Goal: Transaction & Acquisition: Subscribe to service/newsletter

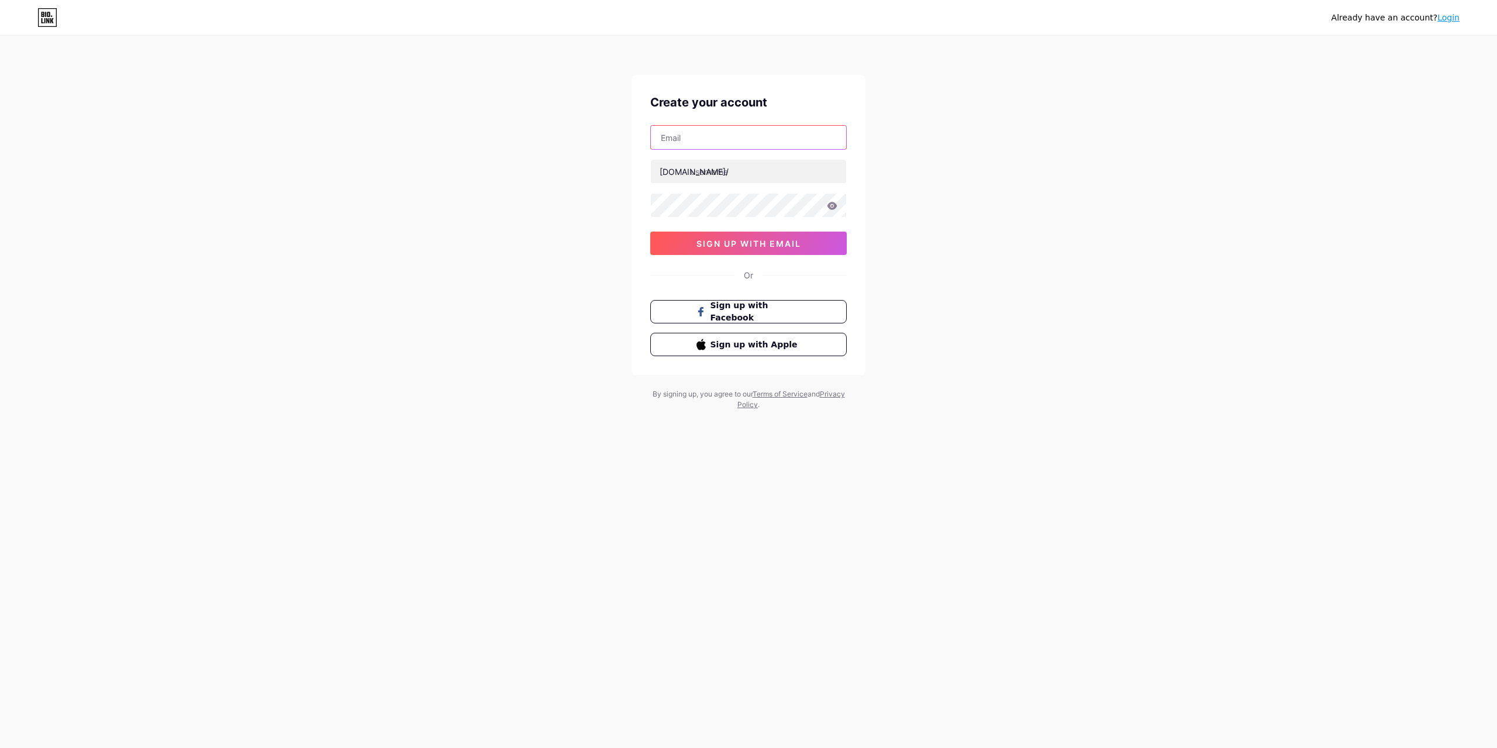
click at [694, 139] on input "text" at bounding box center [748, 137] width 195 height 23
paste input "[EMAIL_ADDRESS][DOMAIN_NAME]"
type input "[EMAIL_ADDRESS][DOMAIN_NAME]"
click at [707, 171] on input "text" at bounding box center [748, 171] width 195 height 23
paste input "hhhuihekeygmail.com"
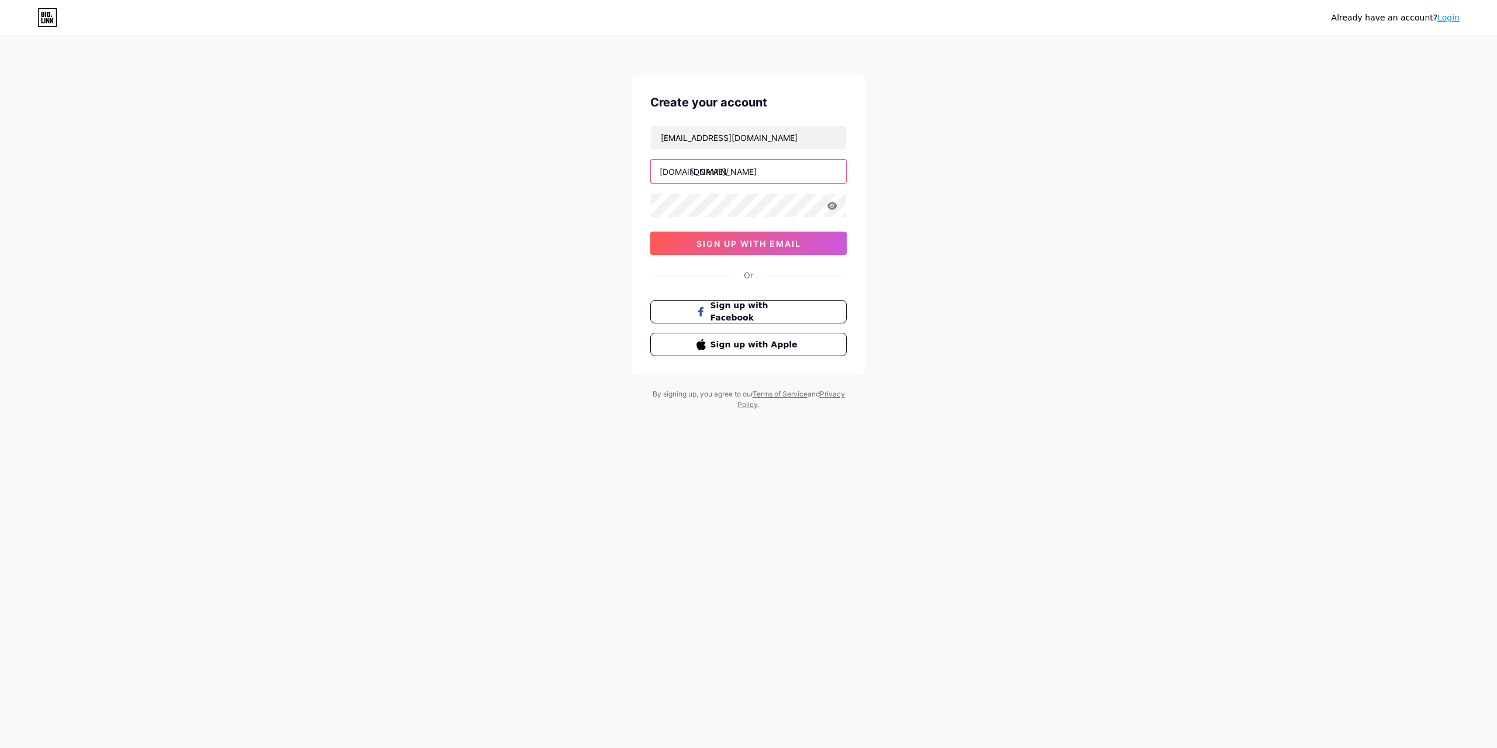
drag, startPoint x: 735, startPoint y: 172, endPoint x: 832, endPoint y: 174, distance: 97.1
click at [832, 174] on input "hhhuihekeygmail.com" at bounding box center [748, 171] width 195 height 23
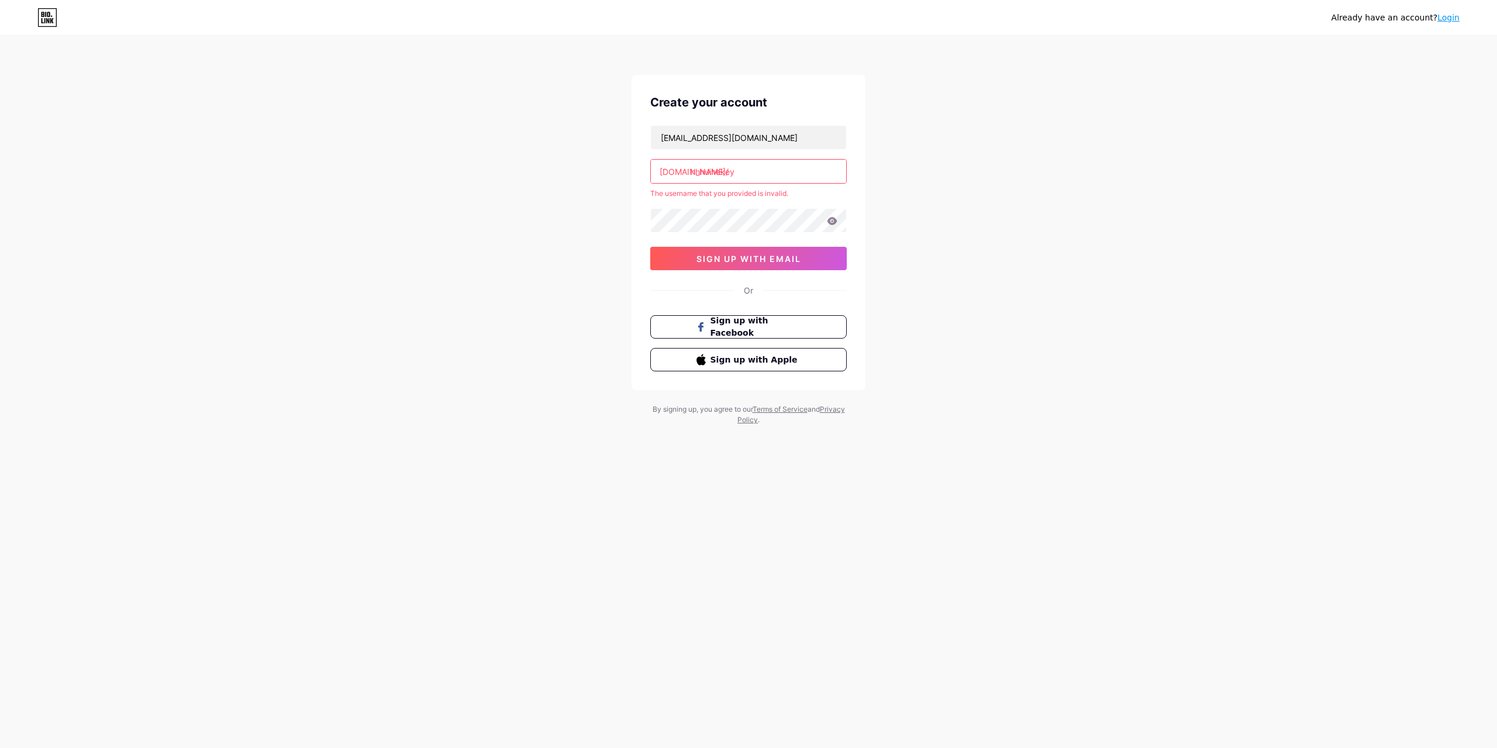
type input "hhhuihekey"
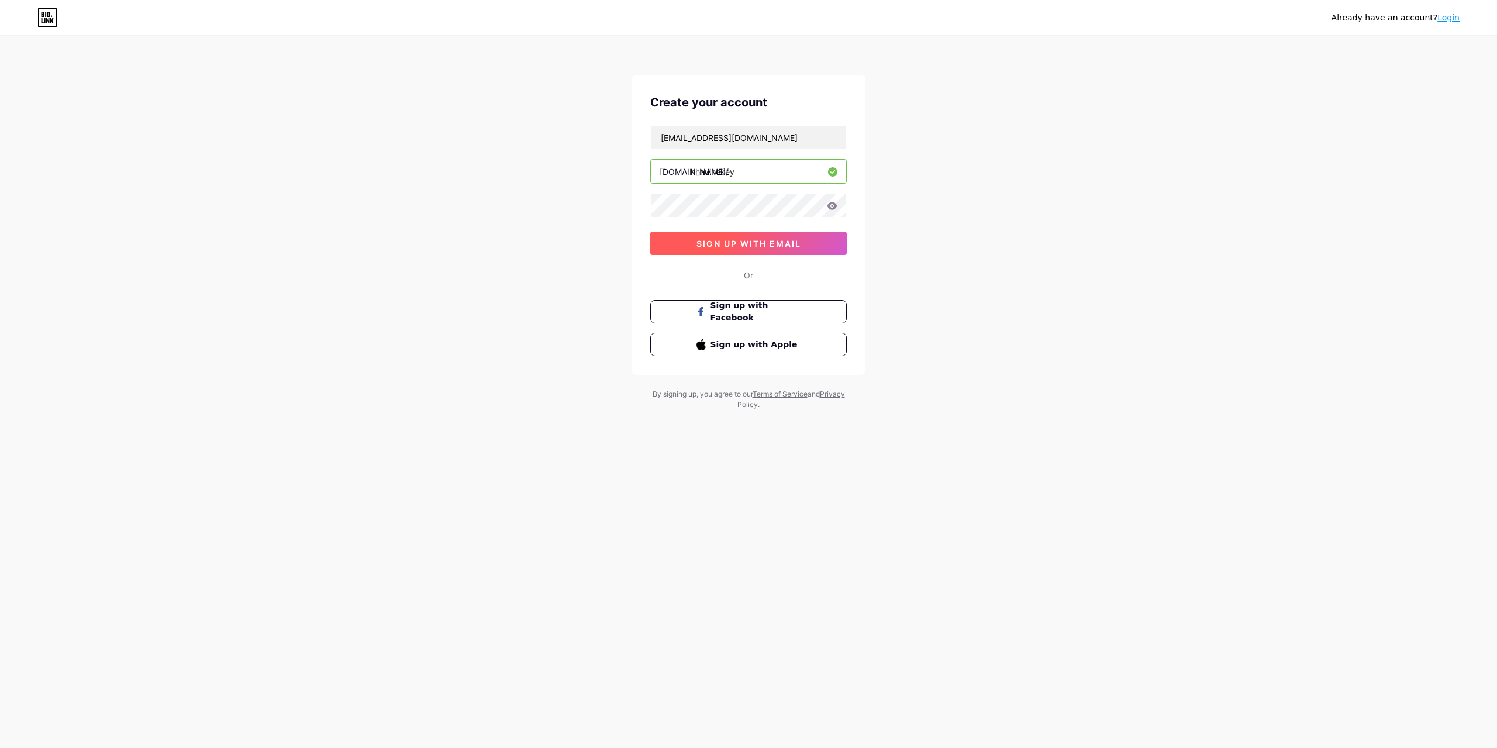
click at [732, 241] on span "sign up with email" at bounding box center [748, 244] width 105 height 10
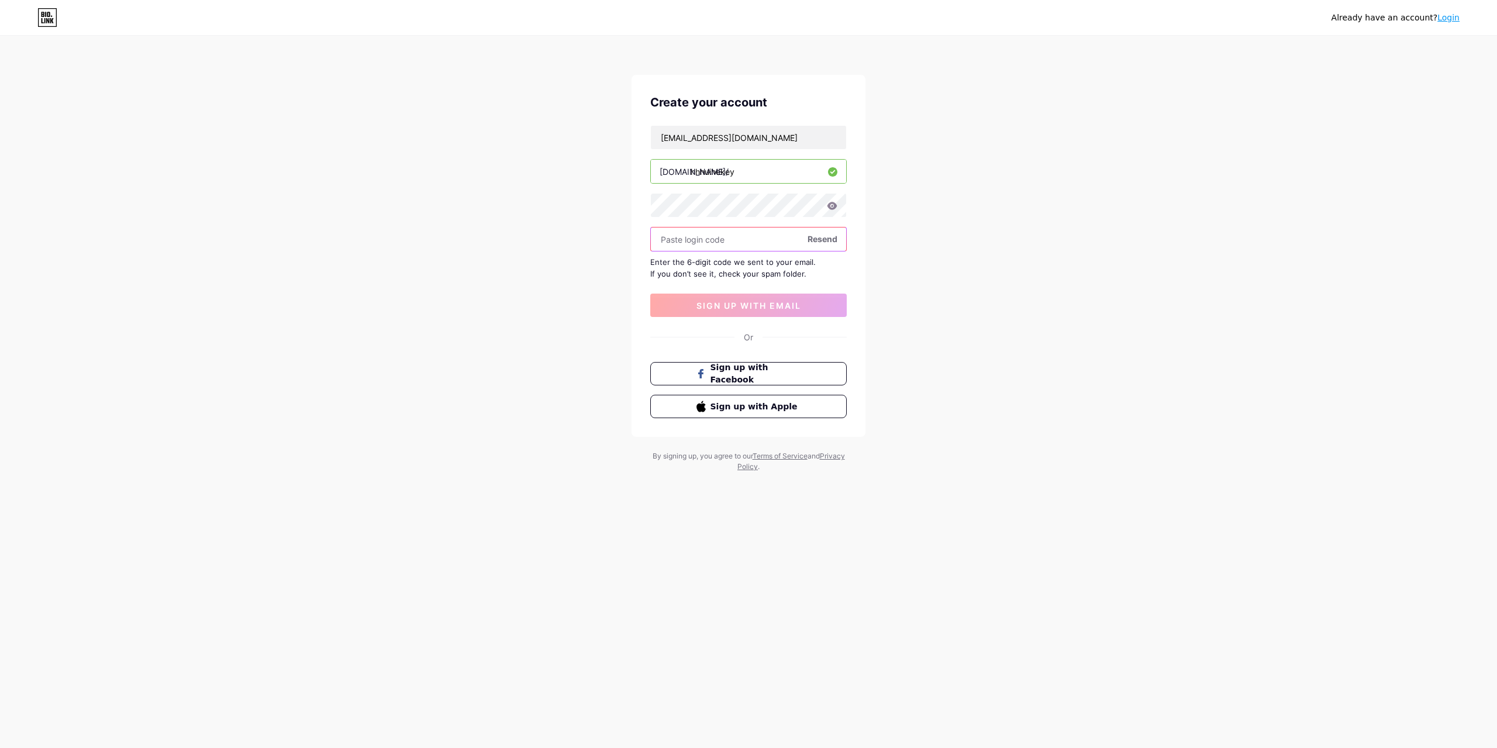
click at [683, 239] on input "text" at bounding box center [748, 238] width 195 height 23
type input "585665"
click at [723, 308] on span "sign up with email" at bounding box center [748, 305] width 105 height 10
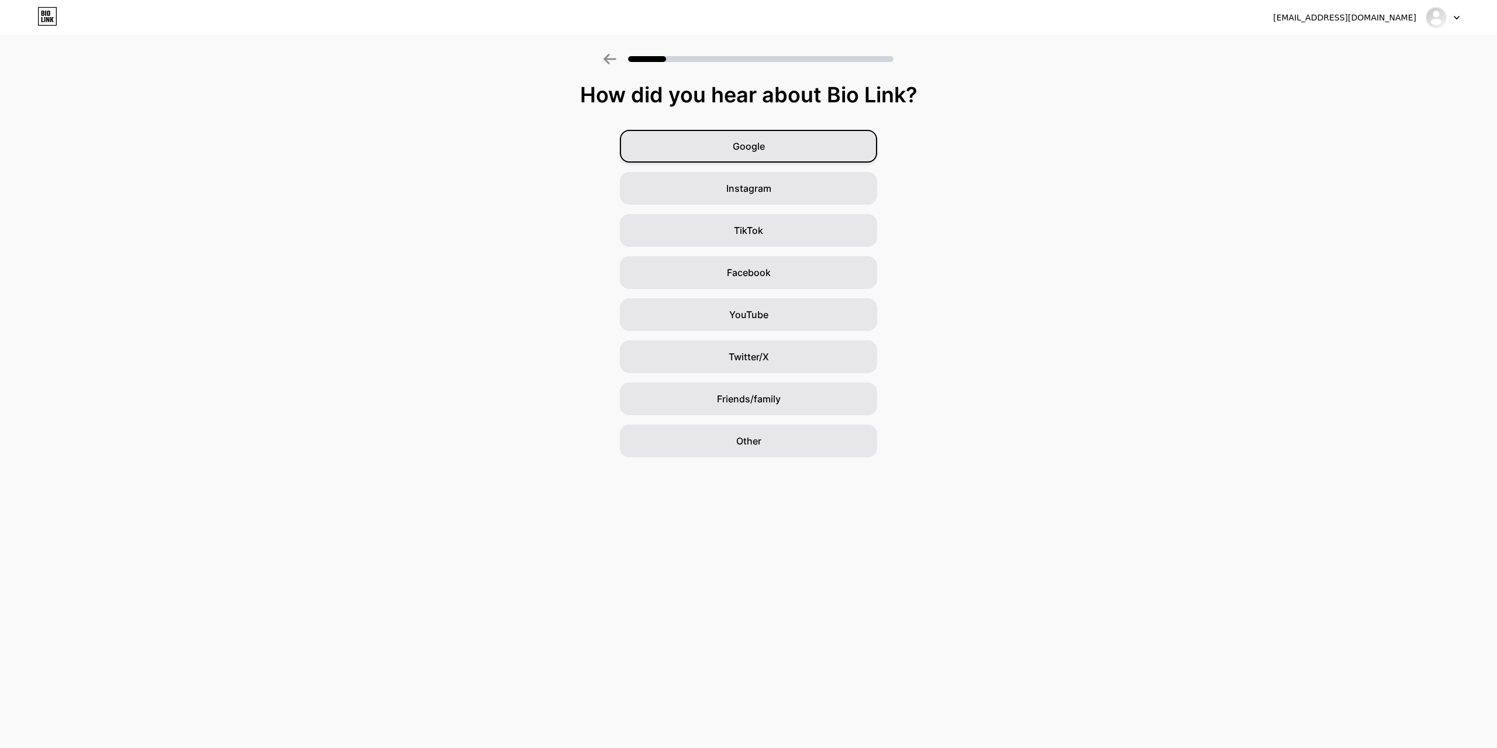
click at [761, 144] on span "Google" at bounding box center [748, 146] width 32 height 14
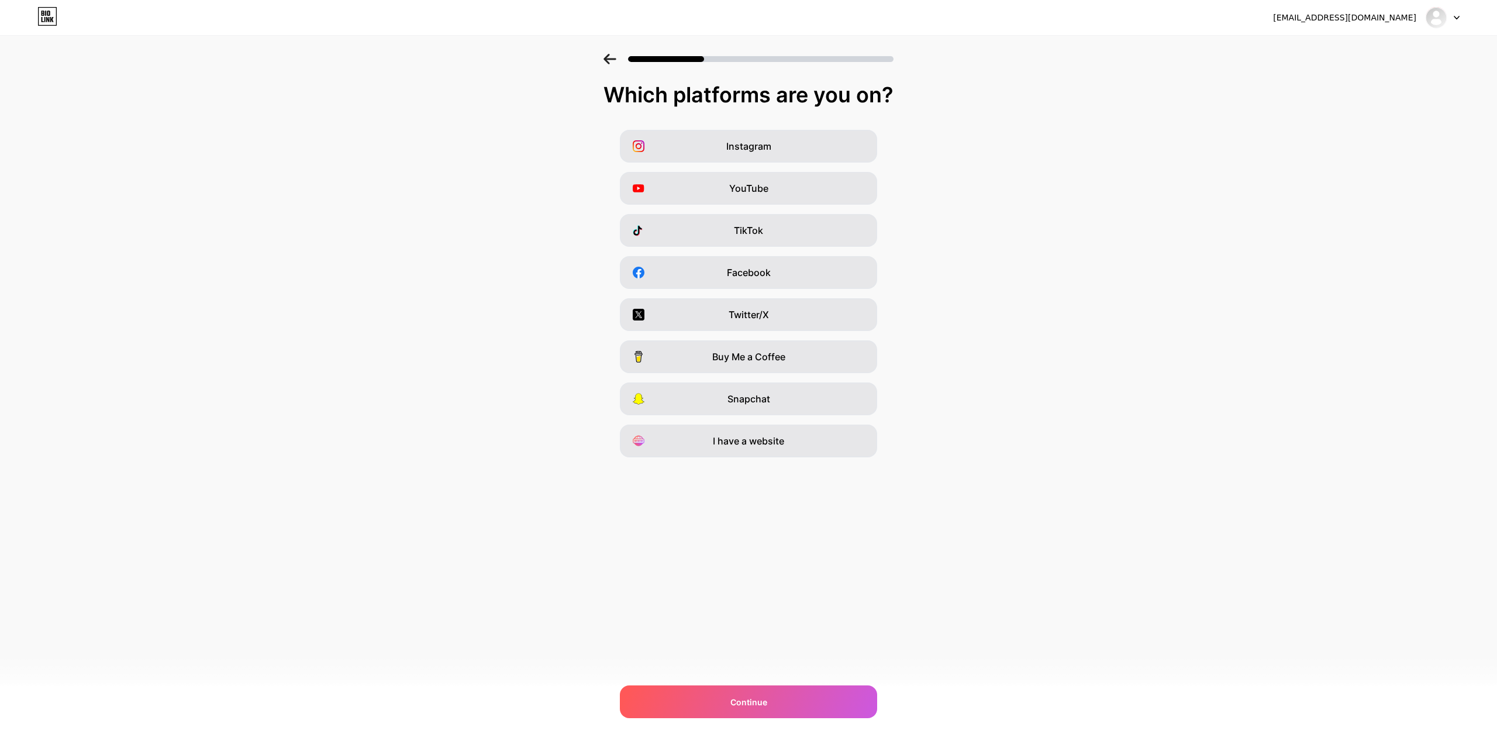
click at [603, 58] on icon at bounding box center [609, 59] width 13 height 11
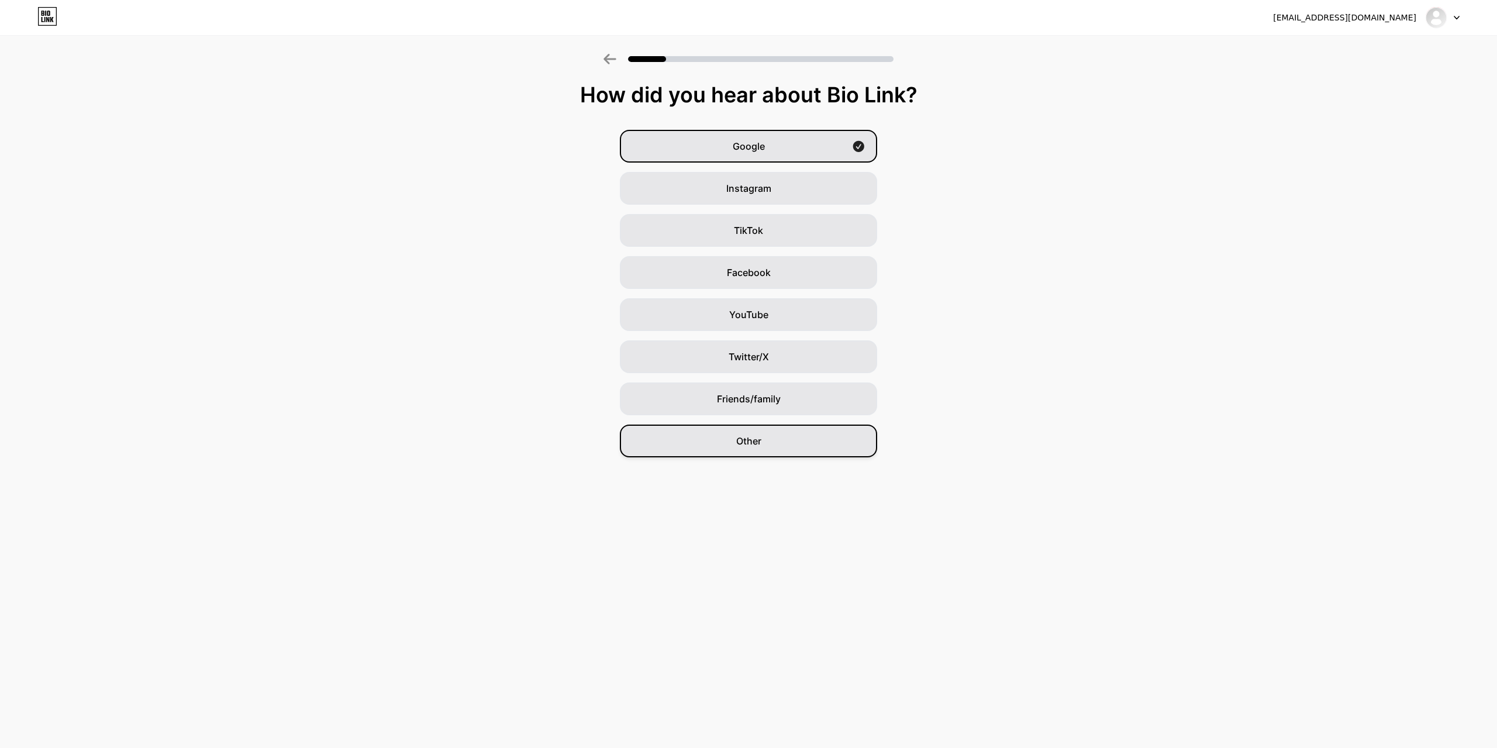
click at [747, 446] on span "Other" at bounding box center [748, 441] width 25 height 14
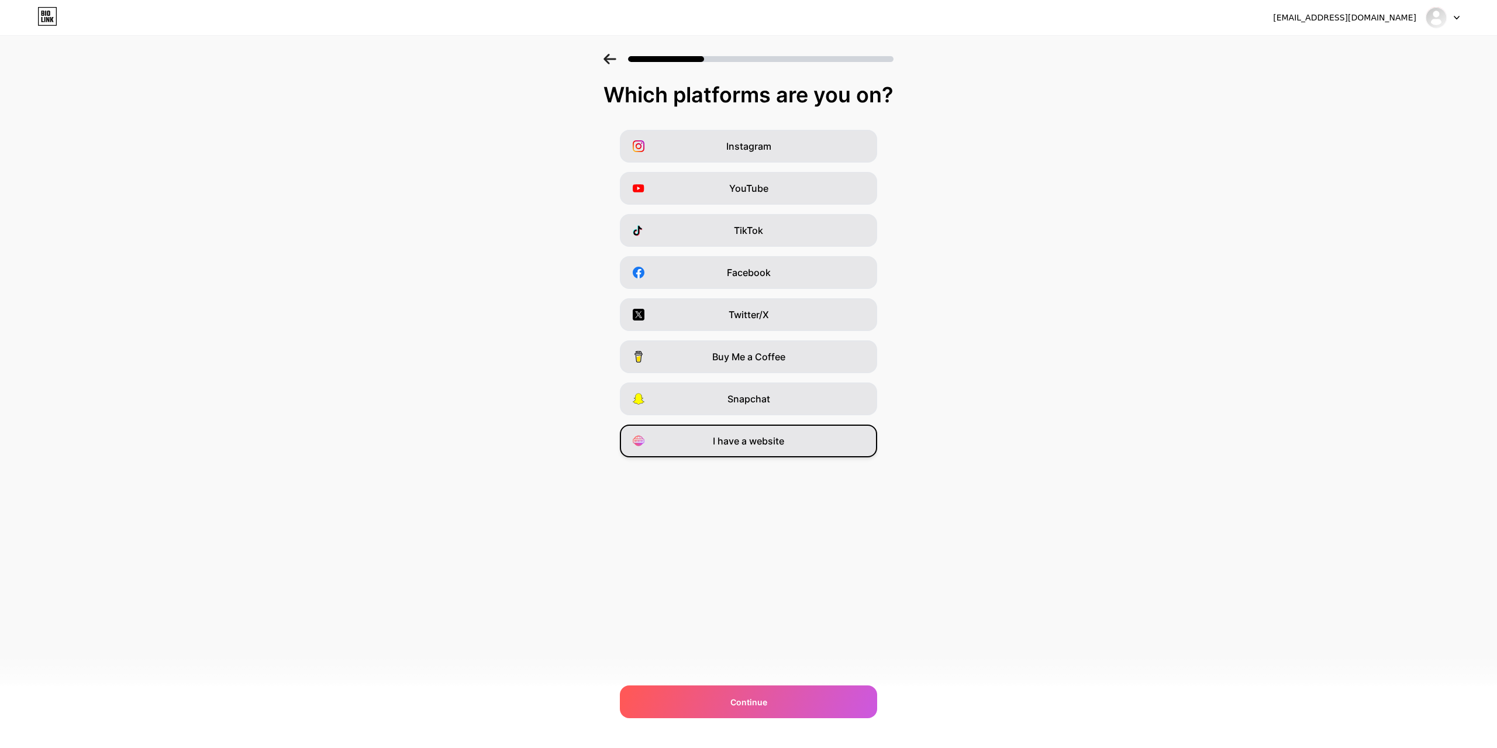
click at [748, 443] on span "I have a website" at bounding box center [748, 441] width 71 height 14
click at [741, 692] on div "Continue" at bounding box center [748, 701] width 257 height 33
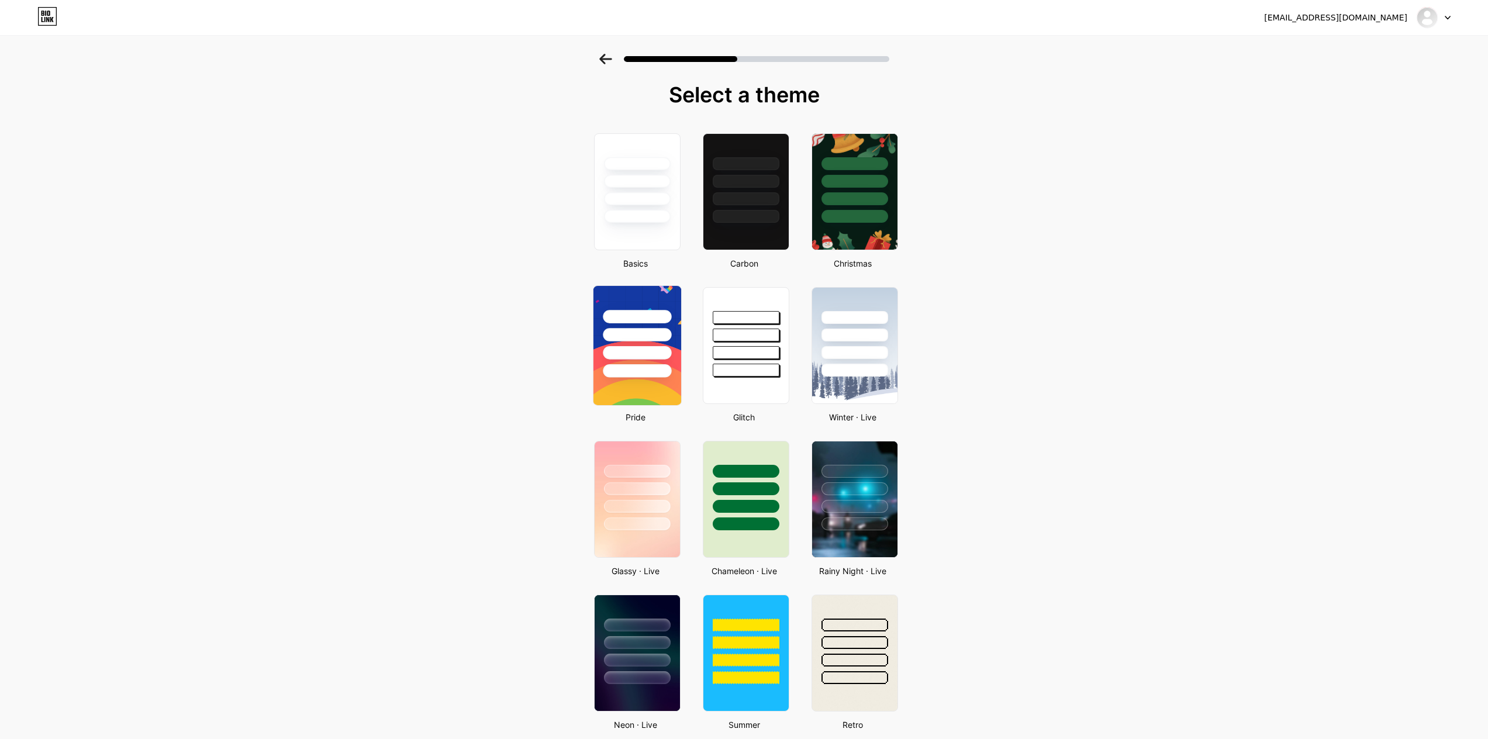
click at [631, 330] on div at bounding box center [637, 334] width 68 height 13
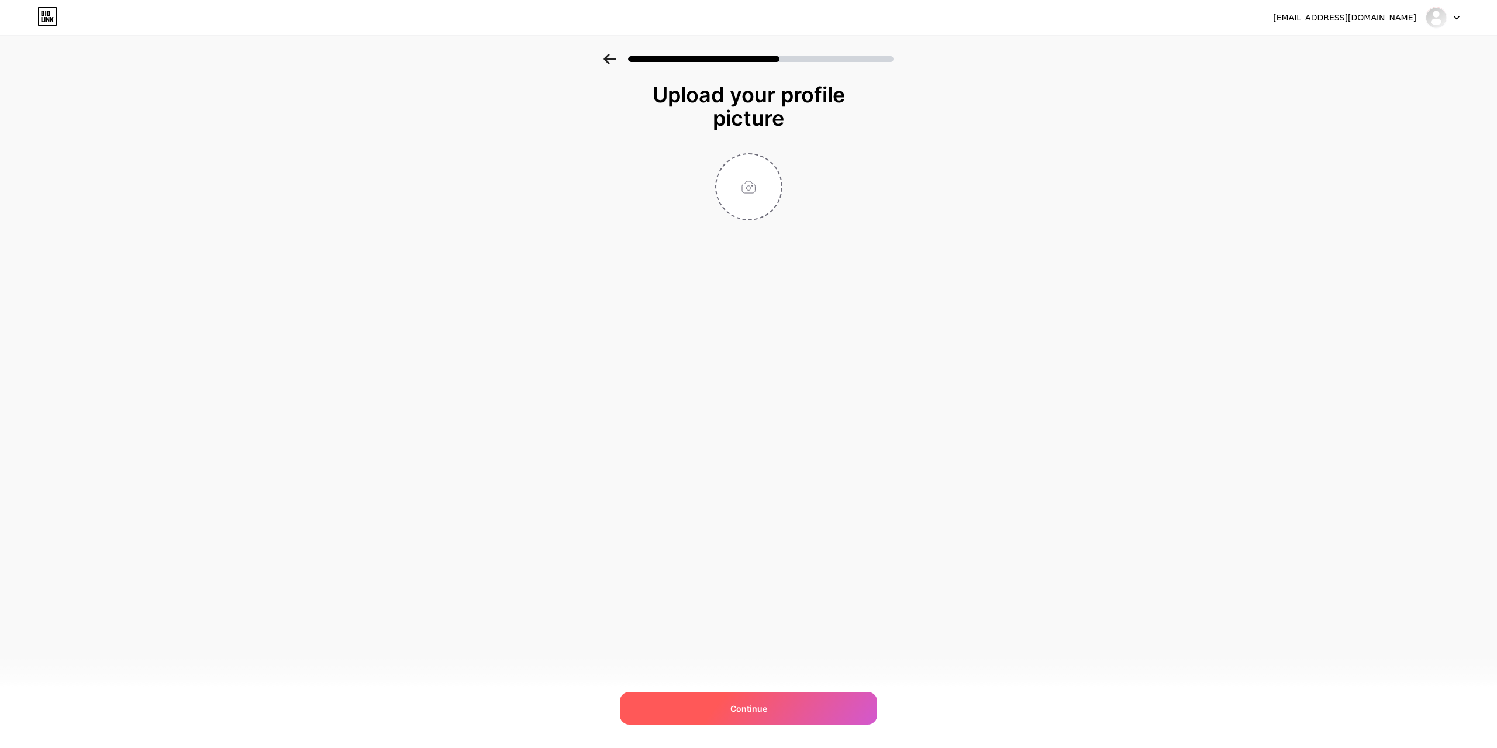
click at [743, 704] on span "Continue" at bounding box center [748, 708] width 37 height 12
click at [734, 178] on input "file" at bounding box center [748, 186] width 65 height 65
type input "C:\fakepath\Заводы HDI печатных плат.jpg"
click at [742, 707] on span "Continue" at bounding box center [748, 708] width 37 height 12
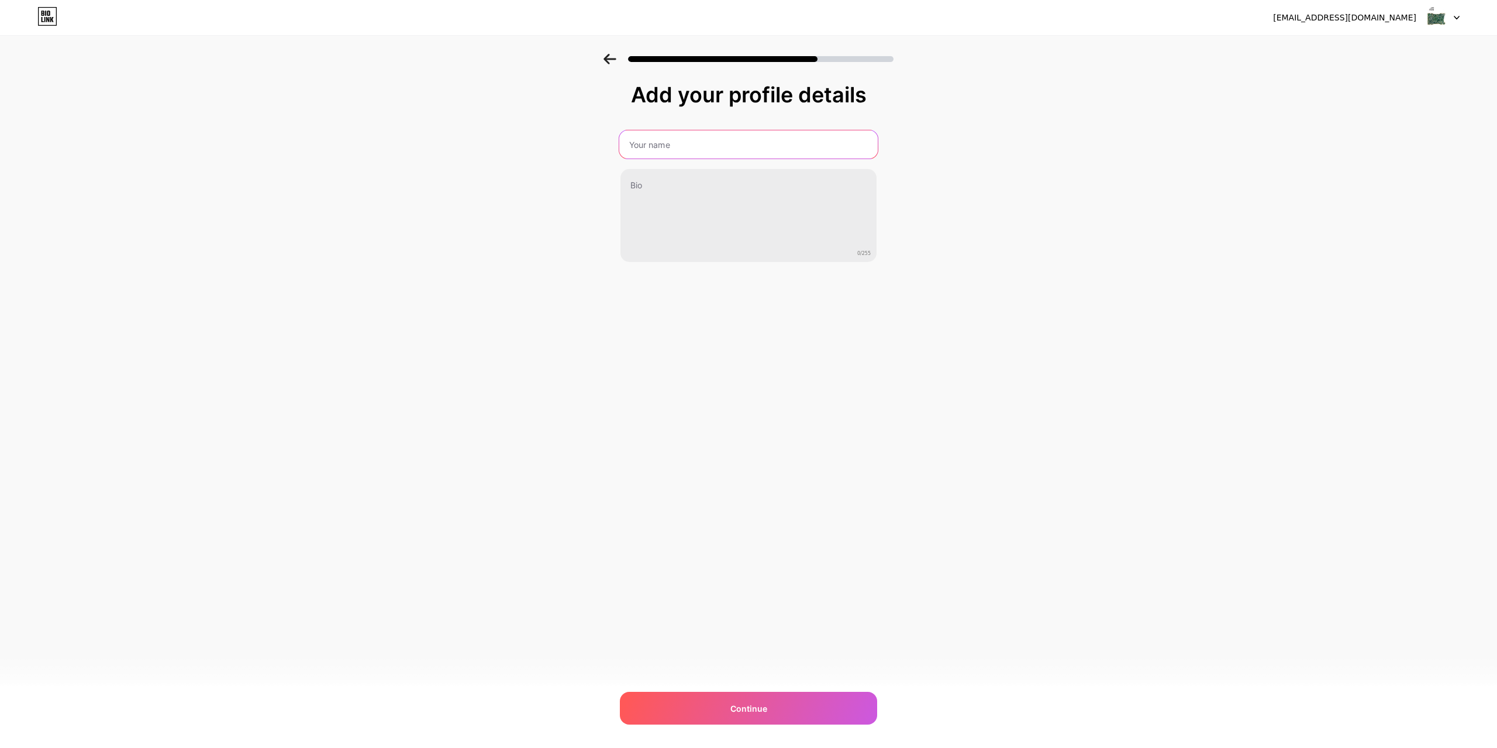
click at [639, 143] on input "text" at bounding box center [748, 144] width 258 height 28
paste input "hhhuihekey"
type input "hhhuihekey"
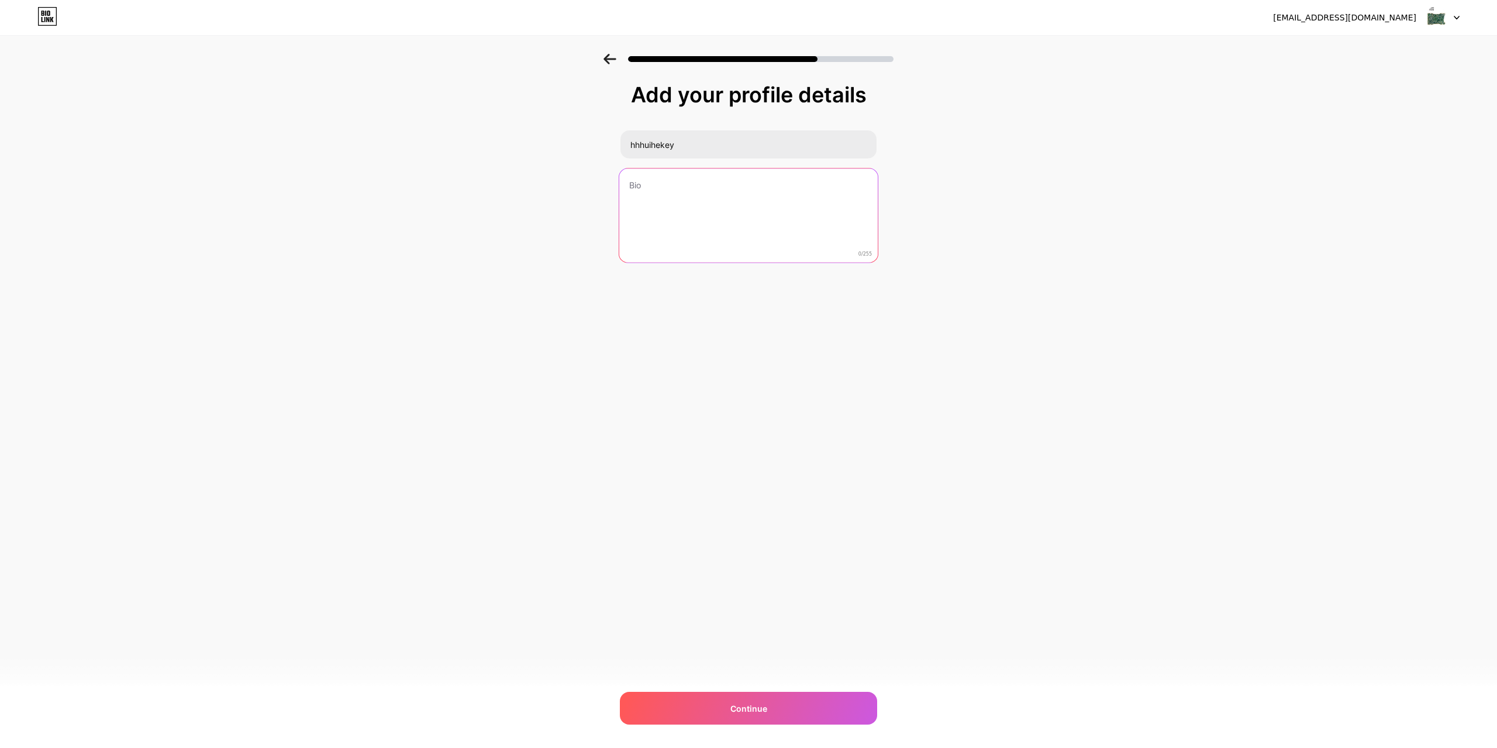
click at [645, 186] on textarea at bounding box center [748, 215] width 258 height 95
paste textarea "Huihe PCB leads in manufacturing, specializing in RF，microwave, and HDI PCB boa…"
type textarea "Huihe PCB leads in manufacturing, specializing in RF，microwave, and HDI PCB boa…"
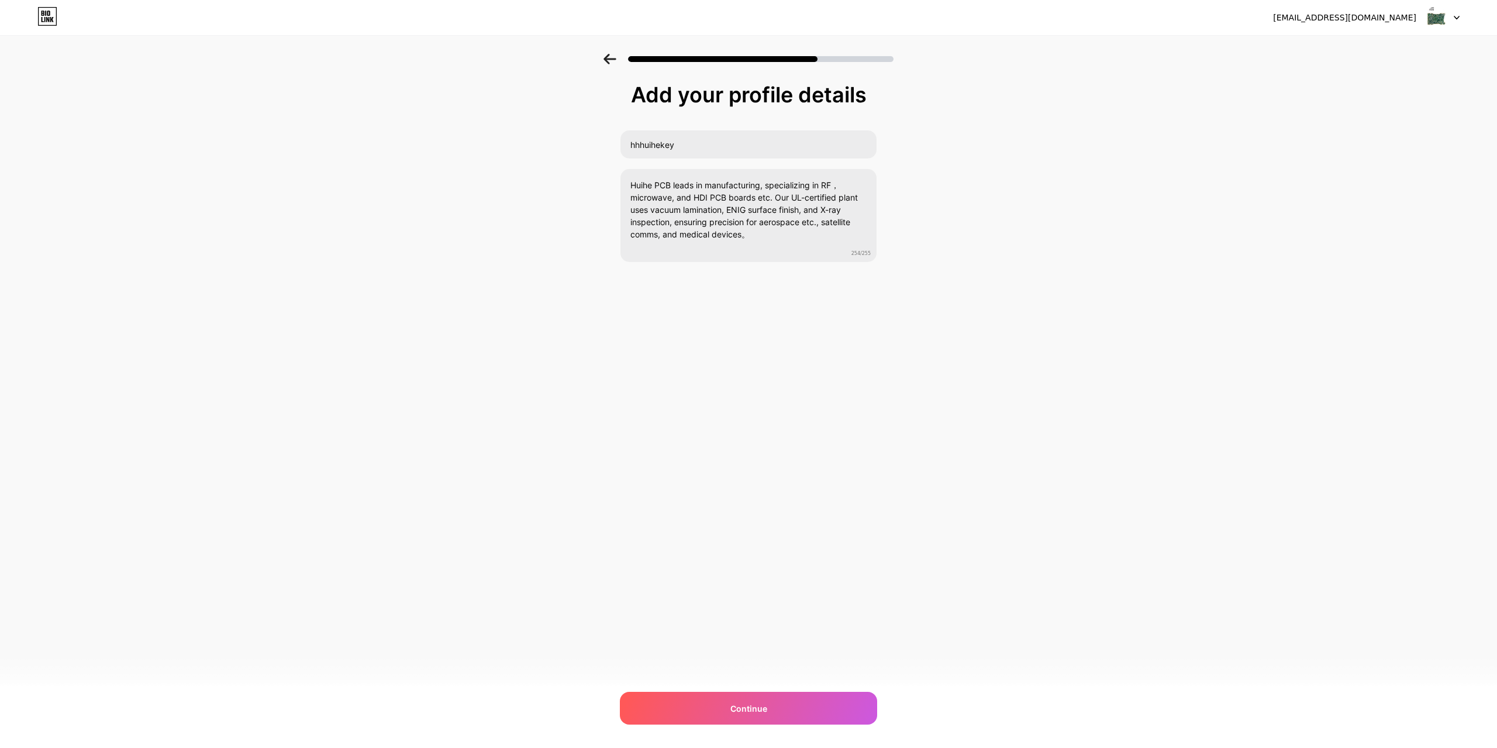
click at [807, 351] on div "hhhuihekey@gmail.com Logout Link Copied Add your profile details hhhuihekey Hui…" at bounding box center [748, 374] width 1497 height 748
click at [732, 714] on span "Continue" at bounding box center [748, 708] width 37 height 12
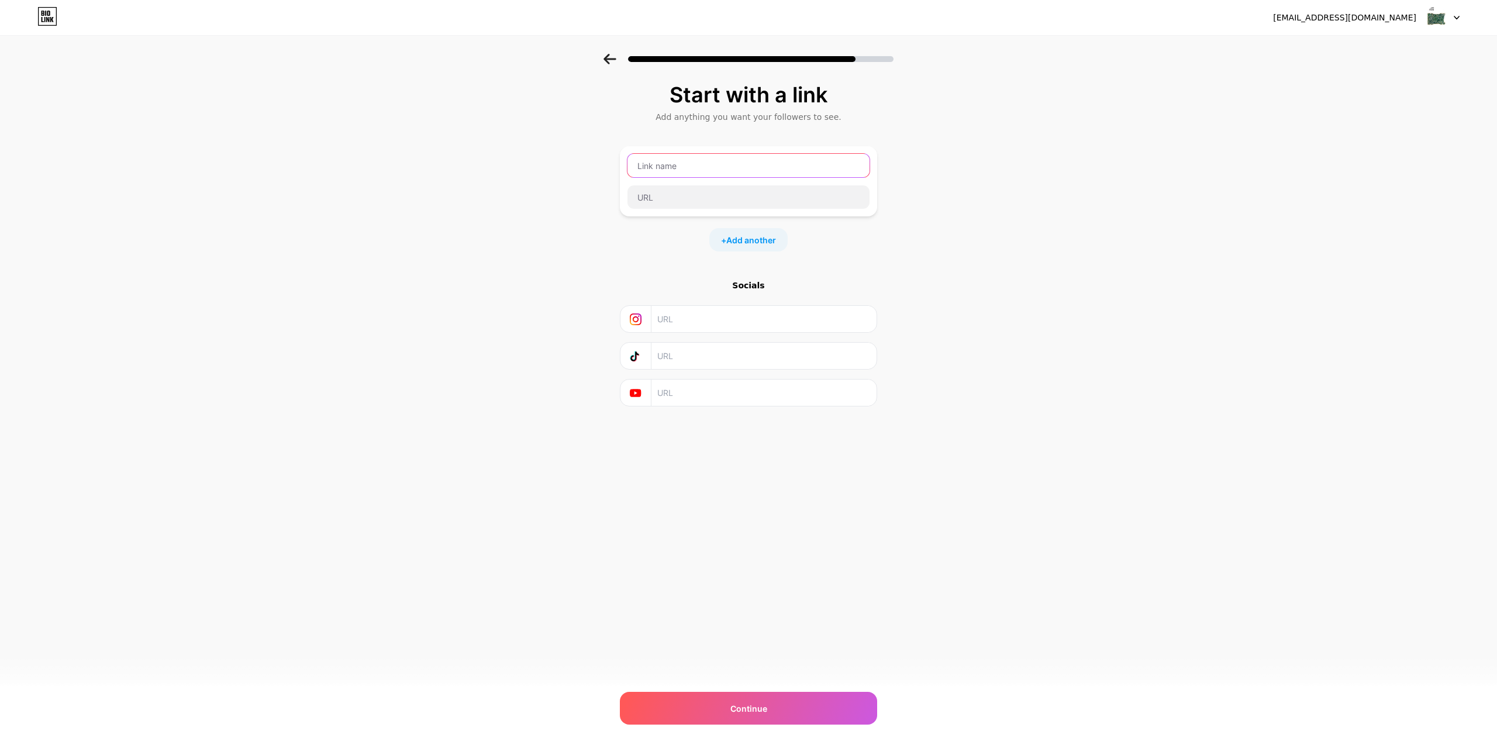
click at [686, 166] on input "text" at bounding box center [748, 165] width 242 height 23
paste input "Huihe PCB leads in manufacturing, specializing in RF，microwave, and HDI PCB boa…"
type input "Huihe PCB leads in manufacturing, specializing in RF，microwave, and HDI PCB boa…"
click at [690, 168] on input "text" at bounding box center [748, 165] width 242 height 23
paste input "Hhhuihekey"
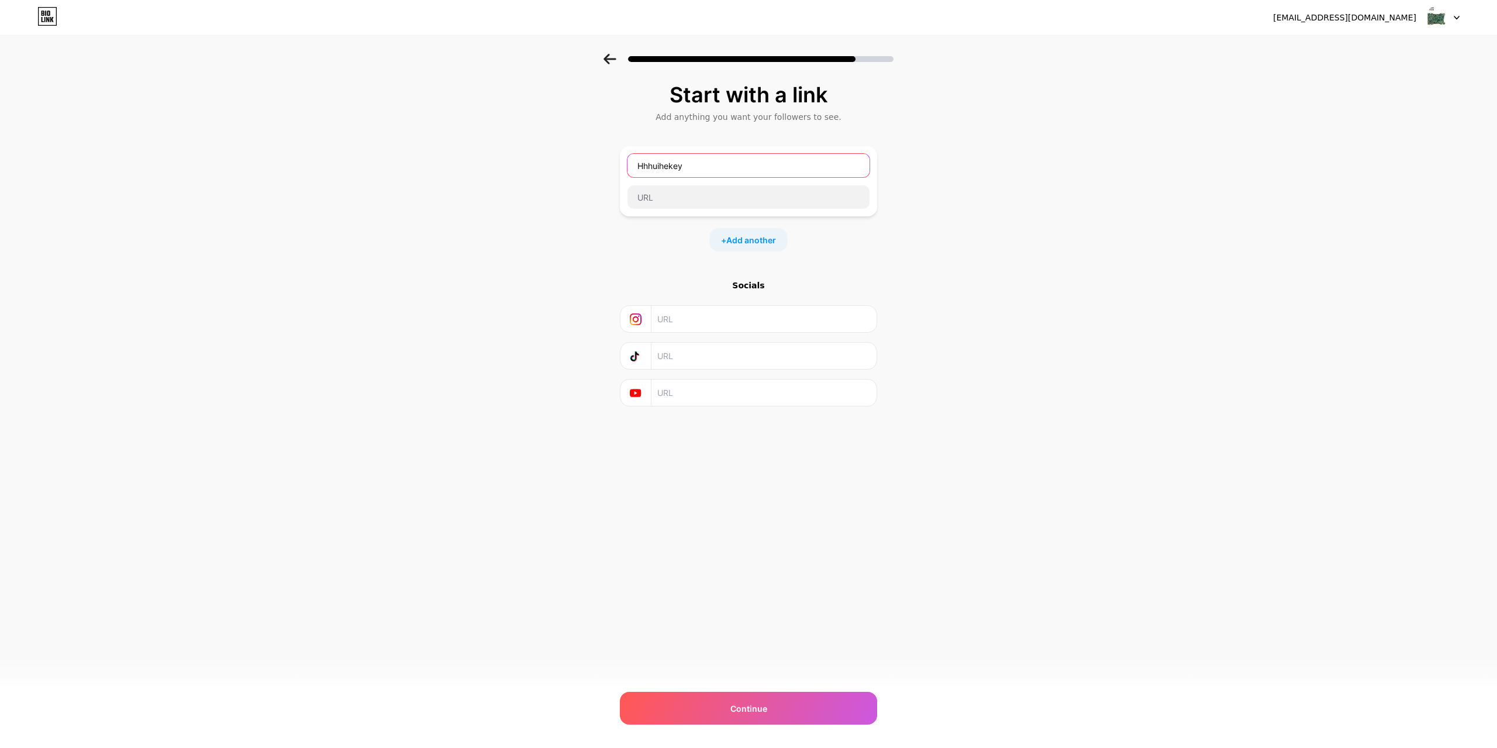
type input "Hhhuihekey"
click at [654, 260] on div "Start with a link Add anything you want your followers to see. Hhhuihekey + Add…" at bounding box center [748, 244] width 257 height 323
click at [663, 200] on input "text" at bounding box center [748, 196] width 242 height 23
click at [1067, 214] on div "Start with a link Add anything you want your followers to see. Hhhuihekey + Add…" at bounding box center [748, 259] width 1497 height 411
click at [747, 712] on span "Continue" at bounding box center [748, 708] width 37 height 12
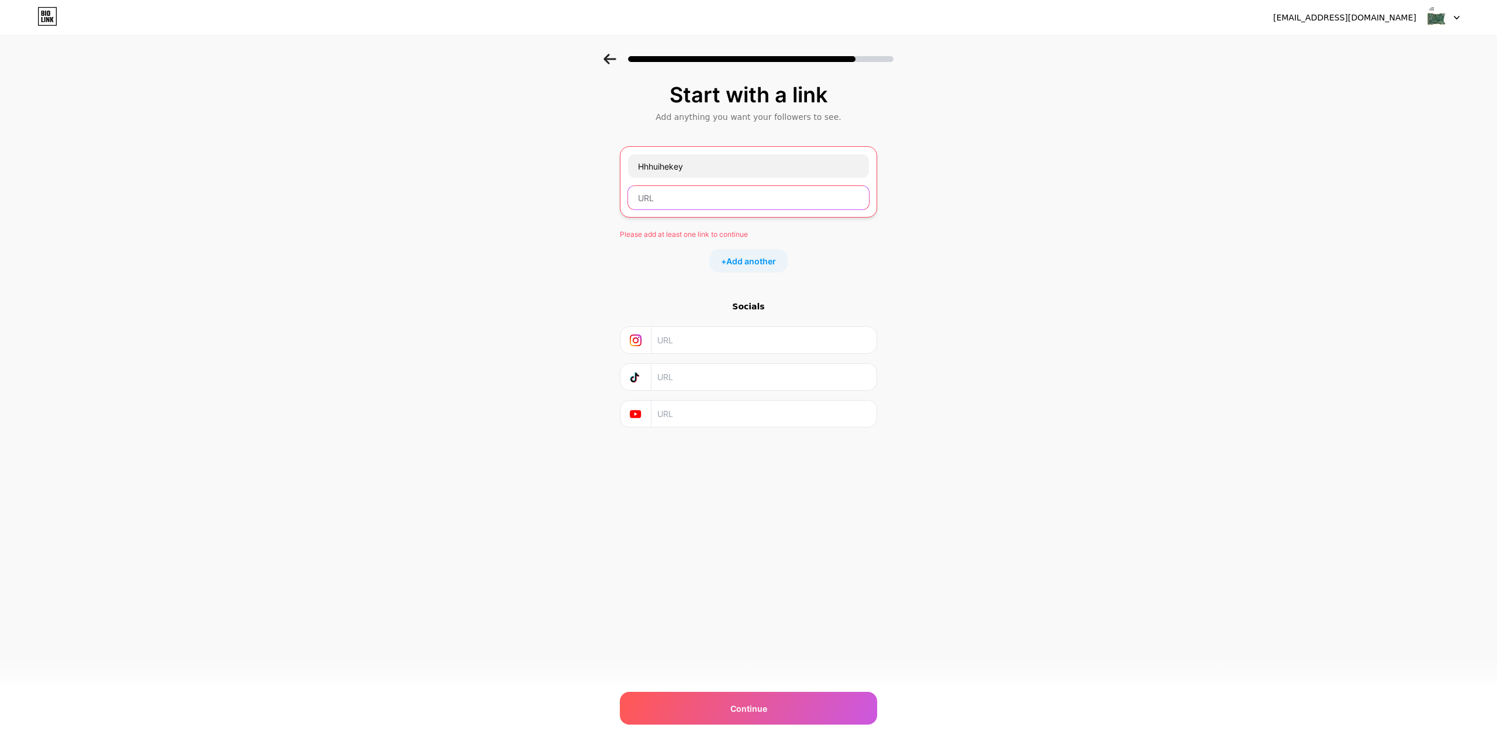
click at [654, 196] on input "text" at bounding box center [748, 197] width 241 height 23
click at [697, 168] on input "Hhhuihekey" at bounding box center [748, 165] width 241 height 23
click at [658, 196] on input "text" at bounding box center [748, 197] width 241 height 23
paste input "https://www.medical-pcb.com/"
type input "https://www.medical-pcb.com/"
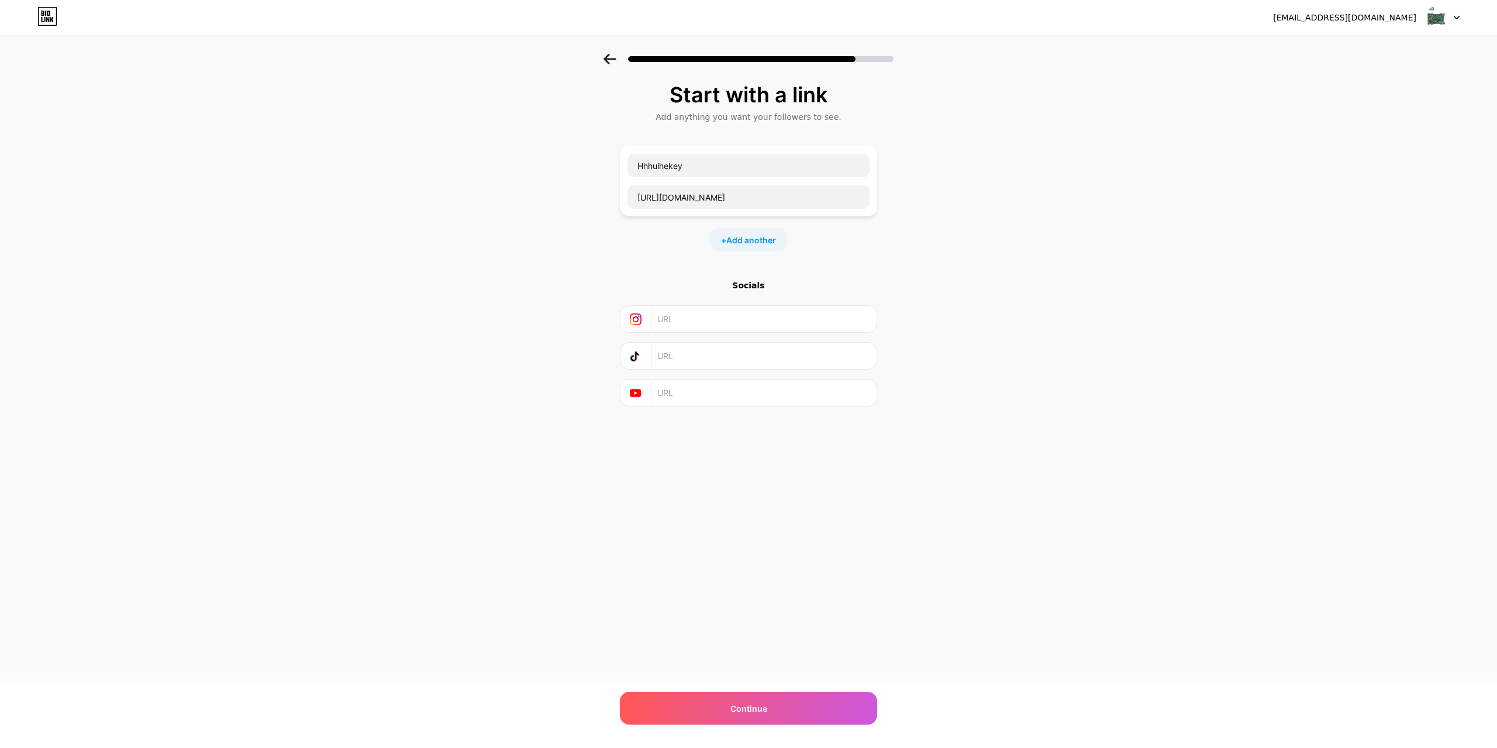
click at [997, 412] on div "Start with a link Add anything you want your followers to see. Hhhuihekey https…" at bounding box center [748, 259] width 1497 height 411
click at [741, 704] on span "Continue" at bounding box center [748, 708] width 37 height 12
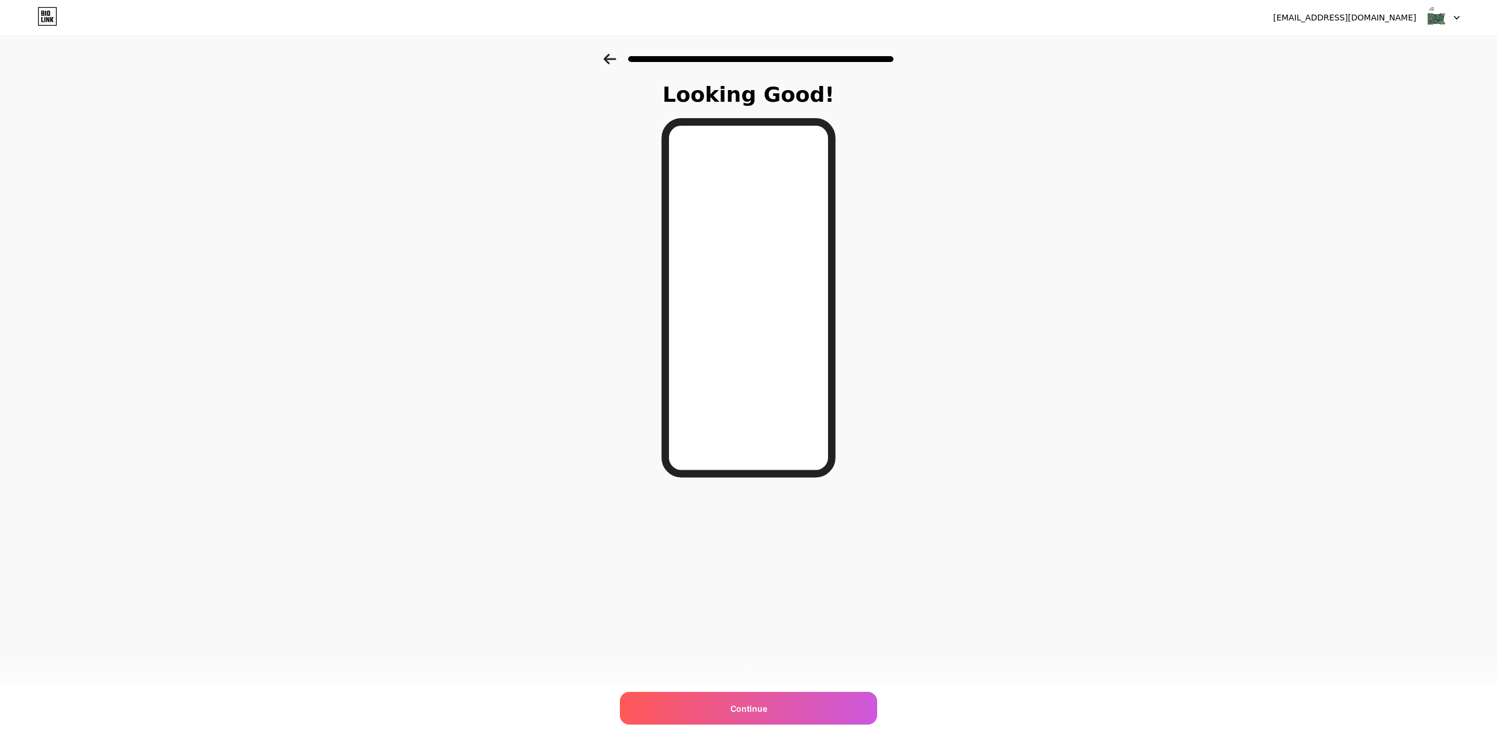
click at [759, 709] on span "Continue" at bounding box center [748, 708] width 37 height 12
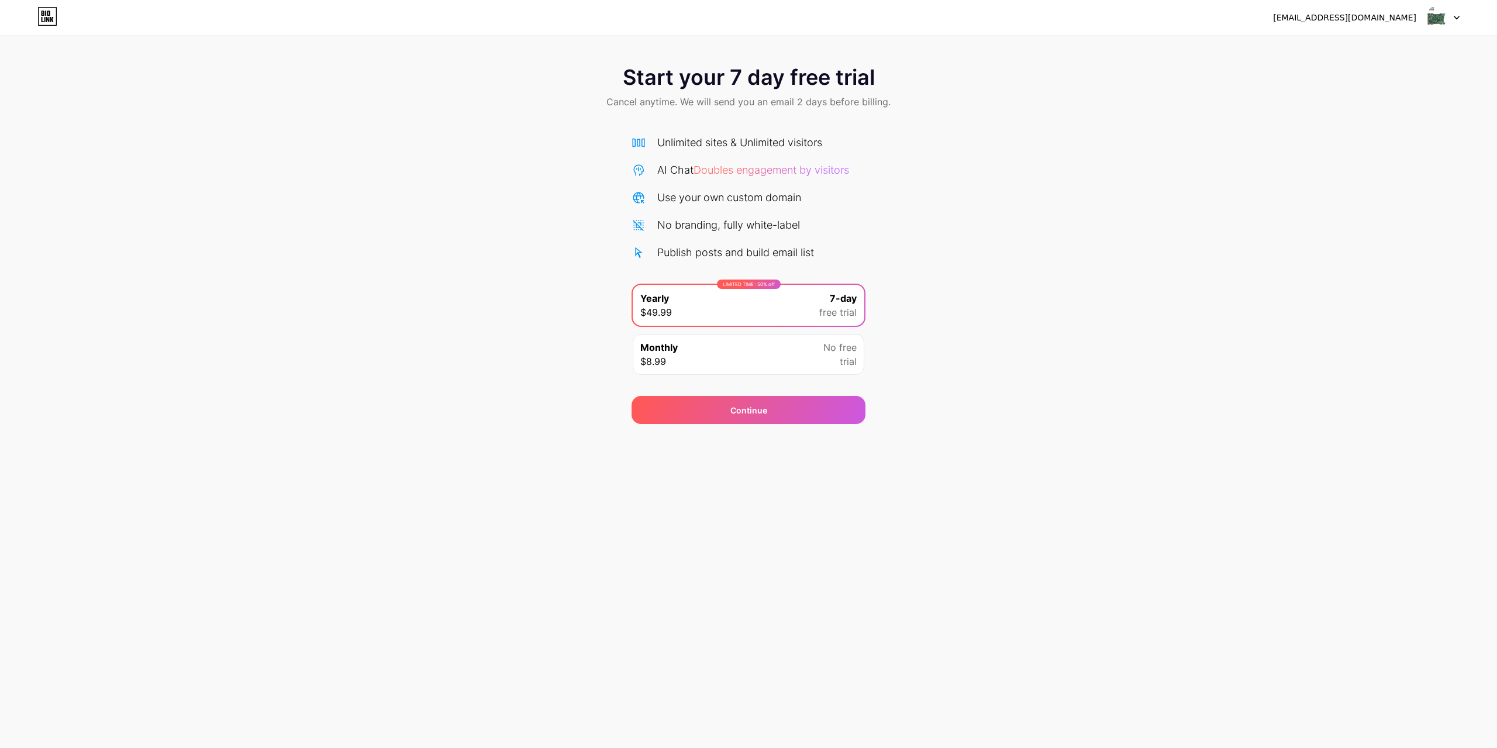
click at [1456, 19] on icon at bounding box center [1456, 18] width 6 height 4
click at [1396, 18] on div "[EMAIL_ADDRESS][DOMAIN_NAME]" at bounding box center [1344, 18] width 143 height 12
drag, startPoint x: 1346, startPoint y: 46, endPoint x: 1245, endPoint y: 49, distance: 101.8
click at [1245, 49] on div "[EMAIL_ADDRESS][DOMAIN_NAME] Logout Link Copied Start your 7 day free trial Can…" at bounding box center [748, 212] width 1497 height 424
click at [1233, 124] on div "Start your 7 day free trial Cancel anytime. We will send you an email 2 days be…" at bounding box center [748, 239] width 1497 height 370
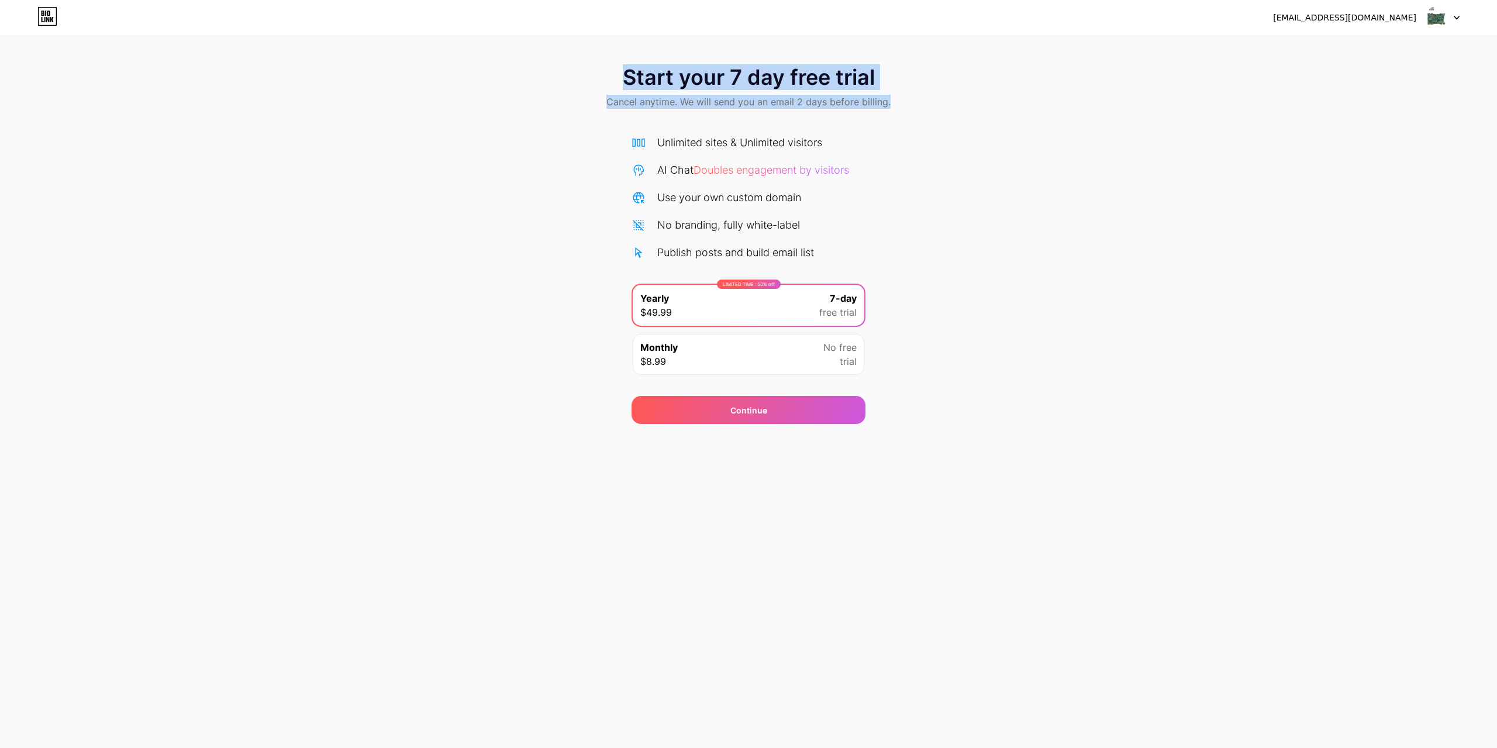
click at [43, 19] on icon at bounding box center [47, 16] width 20 height 19
click at [45, 15] on icon at bounding box center [47, 16] width 20 height 19
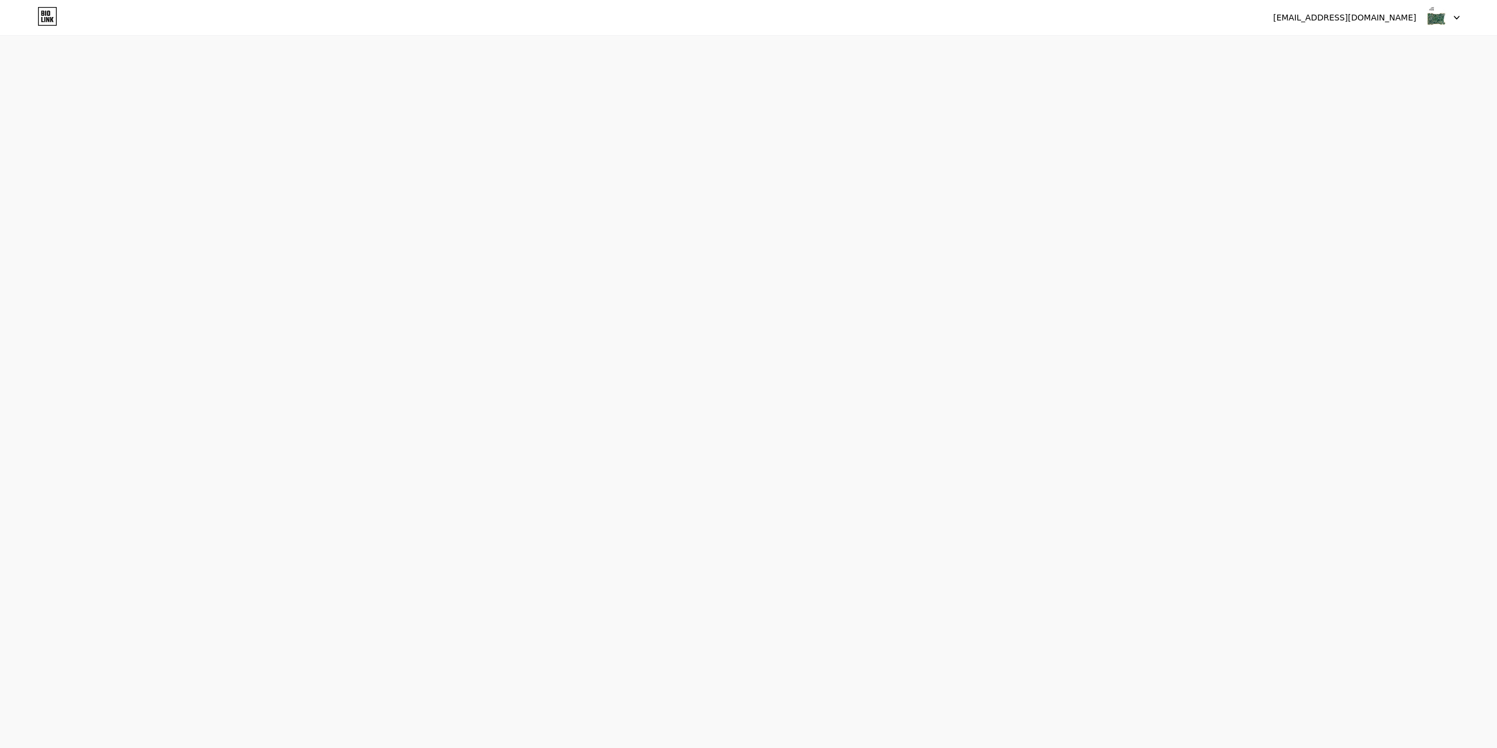
click at [1307, 271] on div "hhhuihekey@gmail.com Logout Link Copied Start your 7 day free trial Cancel anyt…" at bounding box center [748, 374] width 1497 height 748
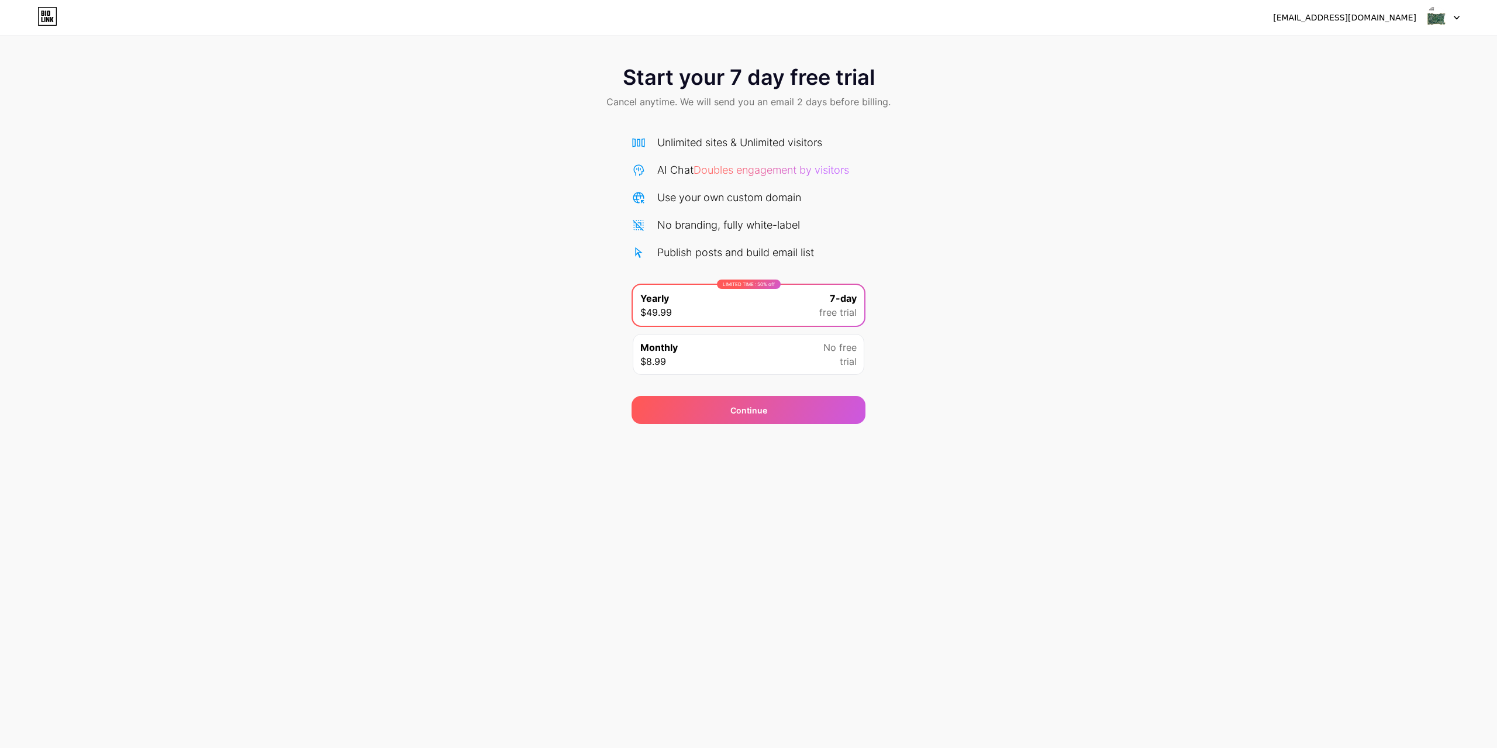
click at [1350, 18] on div "[EMAIL_ADDRESS][DOMAIN_NAME]" at bounding box center [1344, 18] width 143 height 12
click at [1338, 21] on div "[EMAIL_ADDRESS][DOMAIN_NAME]" at bounding box center [1344, 18] width 143 height 12
click at [1392, 28] on div "[EMAIL_ADDRESS][DOMAIN_NAME] Logout" at bounding box center [748, 17] width 1497 height 35
click at [733, 414] on div "Continue" at bounding box center [748, 410] width 37 height 12
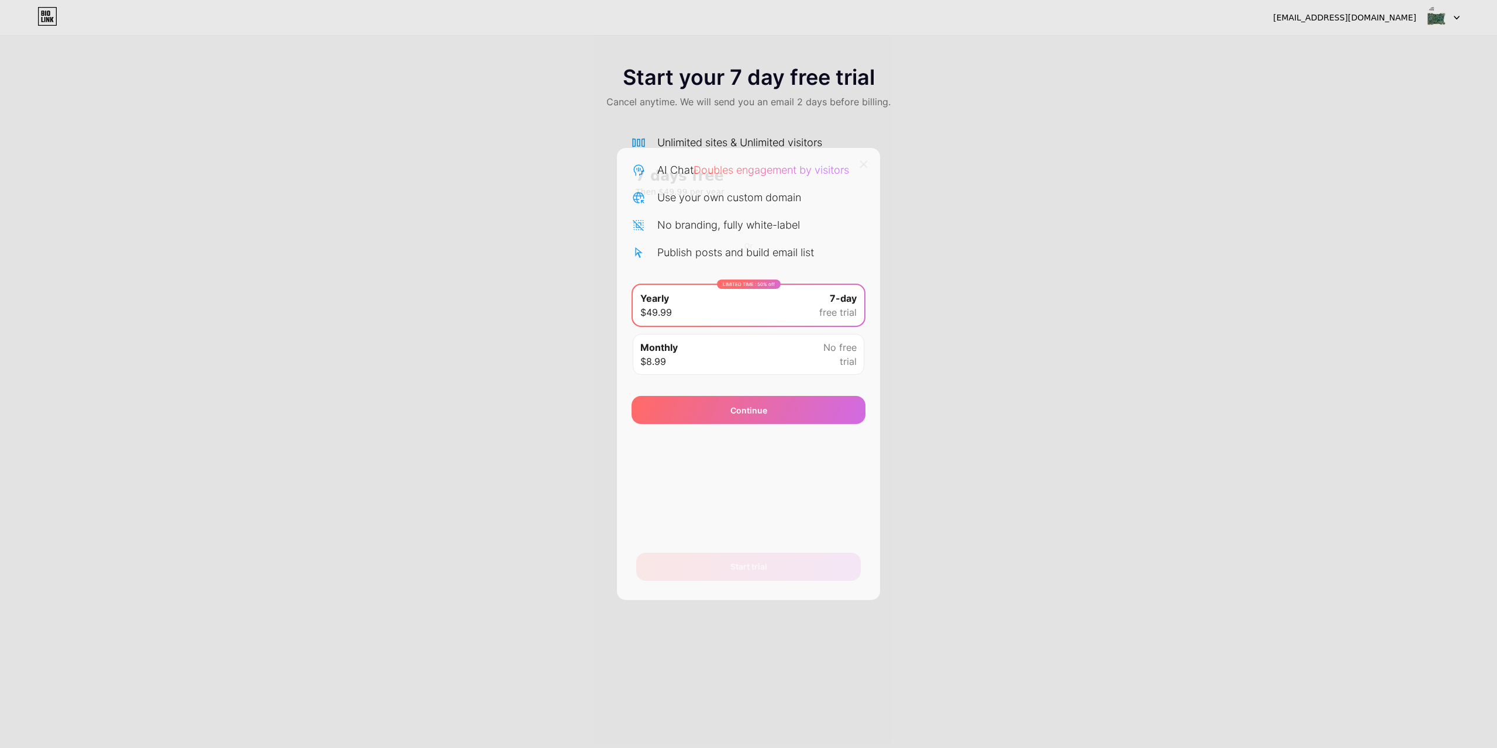
click at [859, 159] on div at bounding box center [863, 164] width 21 height 21
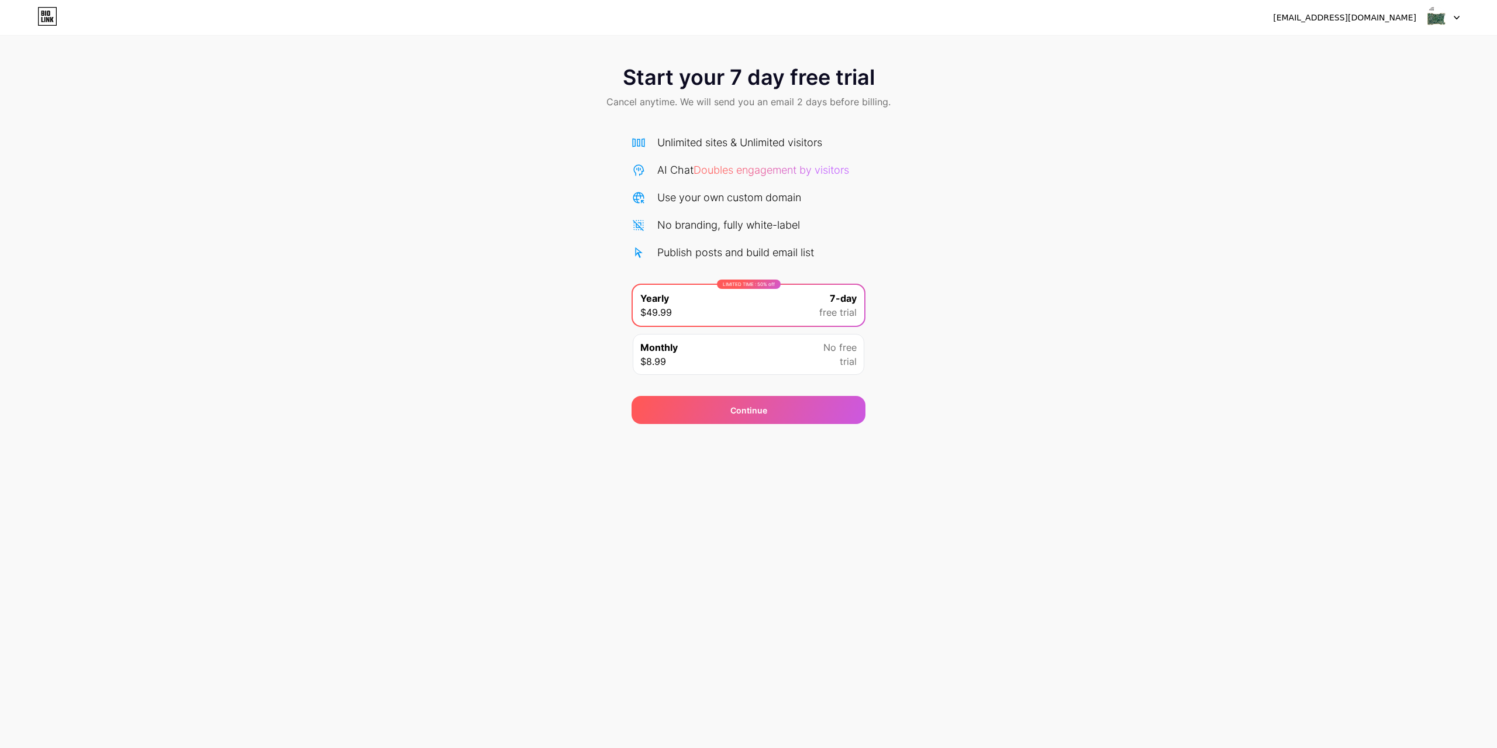
click at [1350, 18] on div "[EMAIL_ADDRESS][DOMAIN_NAME]" at bounding box center [1344, 18] width 143 height 12
click at [1430, 20] on img at bounding box center [1436, 17] width 22 height 22
click at [1157, 296] on div "Start your 7 day free trial Cancel anytime. We will send you an email 2 days be…" at bounding box center [748, 239] width 1497 height 370
click at [846, 185] on div "Unlimited sites & Unlimited visitors AI Chat Doubles engagement by visitors Use…" at bounding box center [748, 197] width 234 height 126
click at [779, 237] on div "Unlimited sites & Unlimited visitors AI Chat Doubles engagement by visitors Use…" at bounding box center [748, 197] width 234 height 126
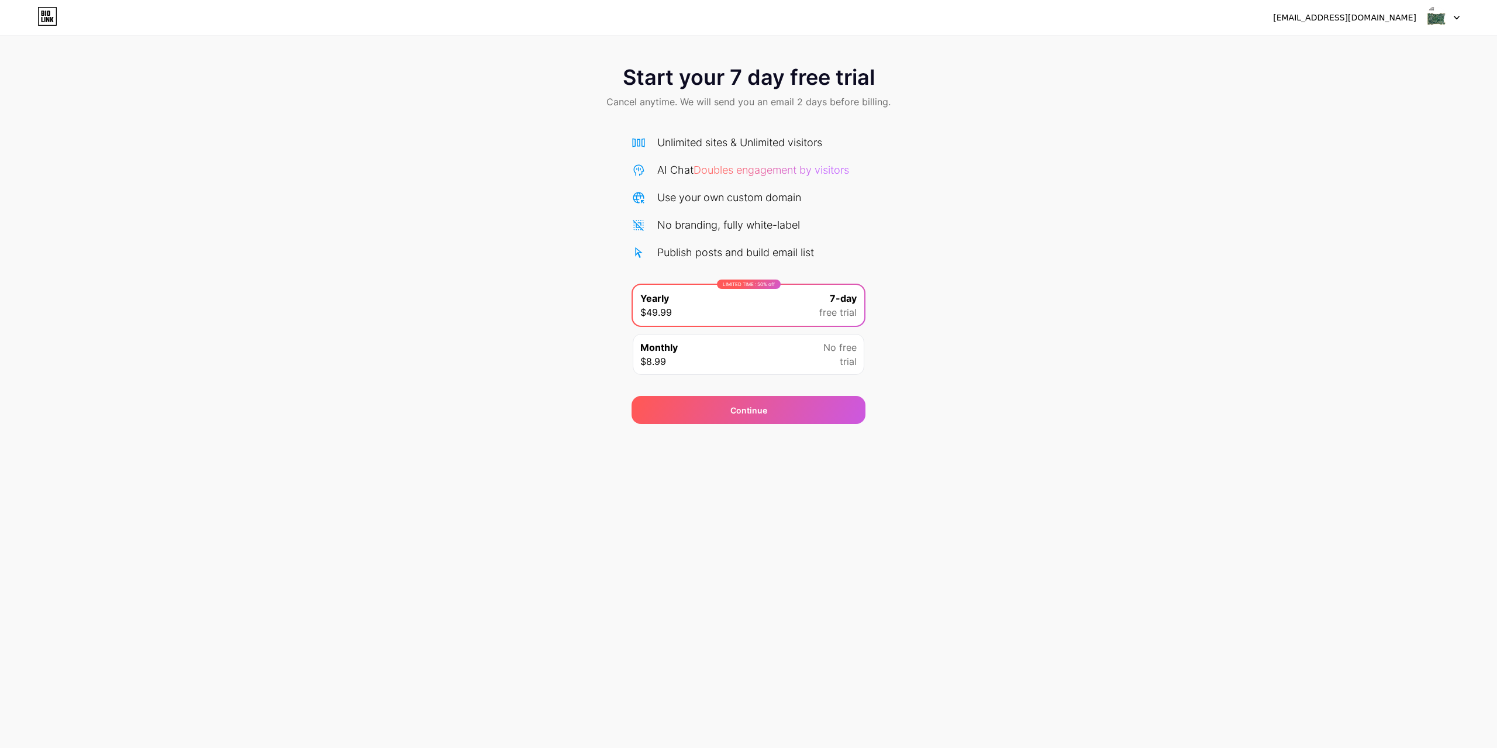
click at [745, 248] on div "Publish posts and build email list" at bounding box center [735, 252] width 157 height 16
click at [42, 18] on icon at bounding box center [43, 19] width 2 height 5
click at [700, 343] on div "Monthly $8.99 No free trial" at bounding box center [748, 354] width 231 height 41
click at [701, 352] on div "Monthly $8.99 No free trial" at bounding box center [748, 354] width 231 height 41
click at [717, 308] on div "LIMITED TIME : 50% off Yearly $49.99 7-day free trial" at bounding box center [748, 305] width 231 height 41
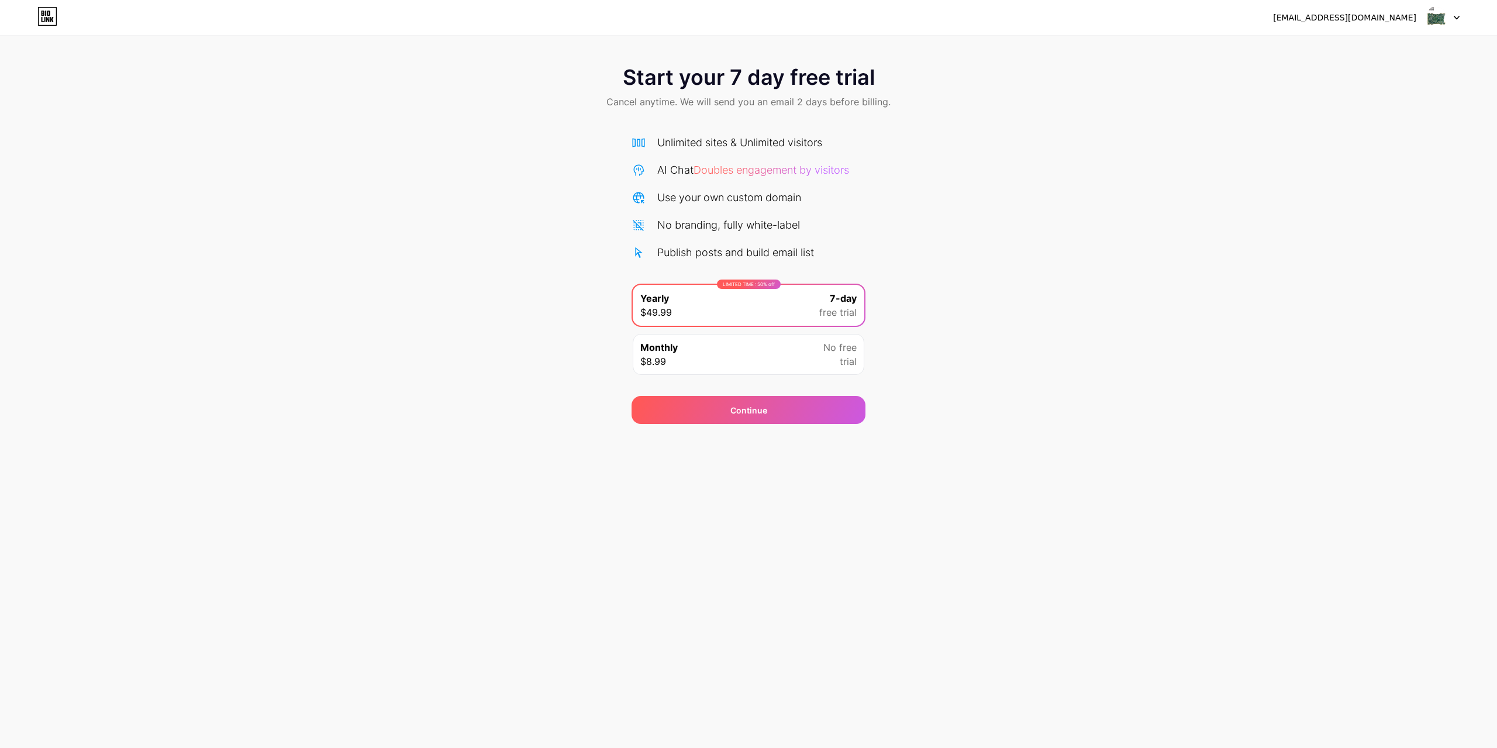
click at [706, 306] on div "LIMITED TIME : 50% off Yearly $49.99 7-day free trial" at bounding box center [748, 305] width 231 height 41
click at [734, 409] on div "Continue" at bounding box center [748, 410] width 37 height 12
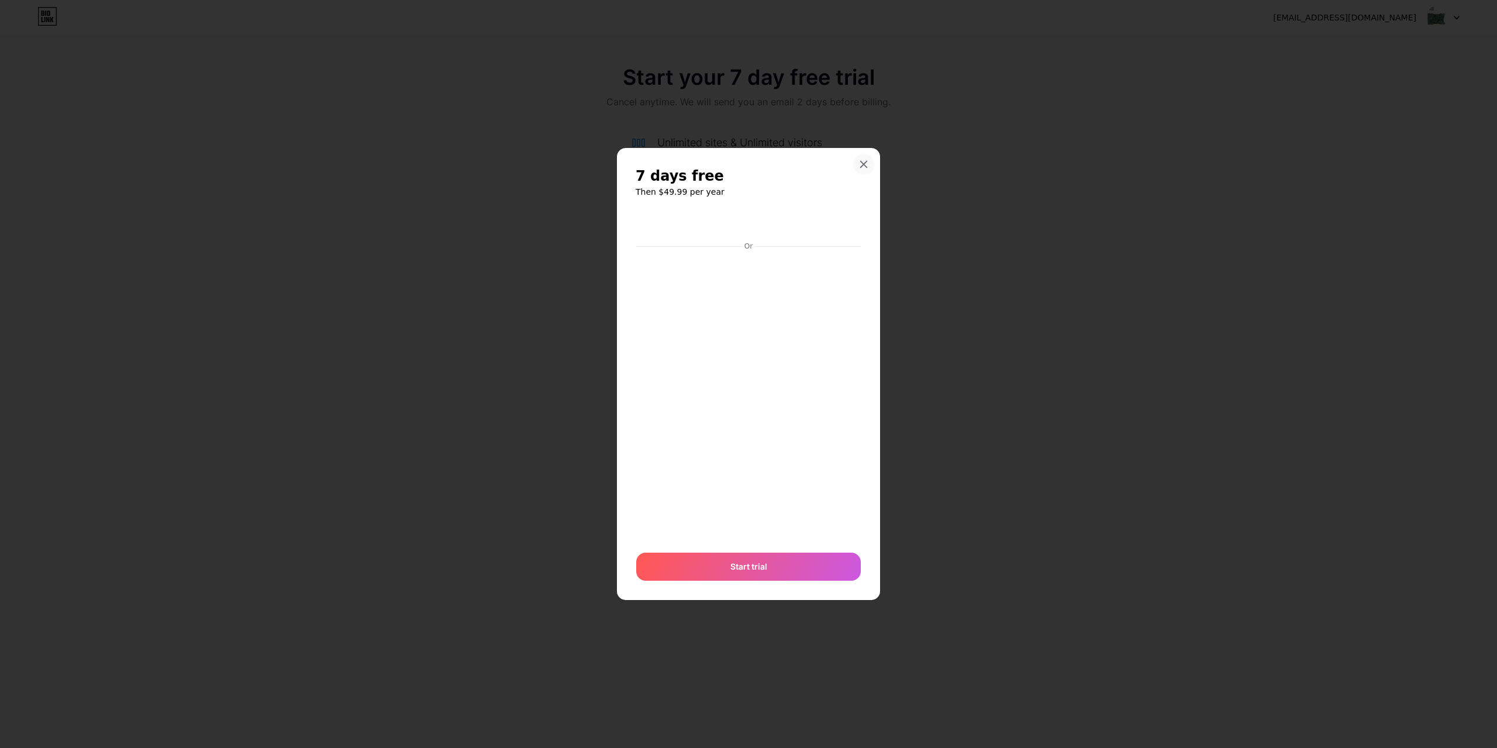
click at [861, 164] on icon at bounding box center [863, 164] width 9 height 9
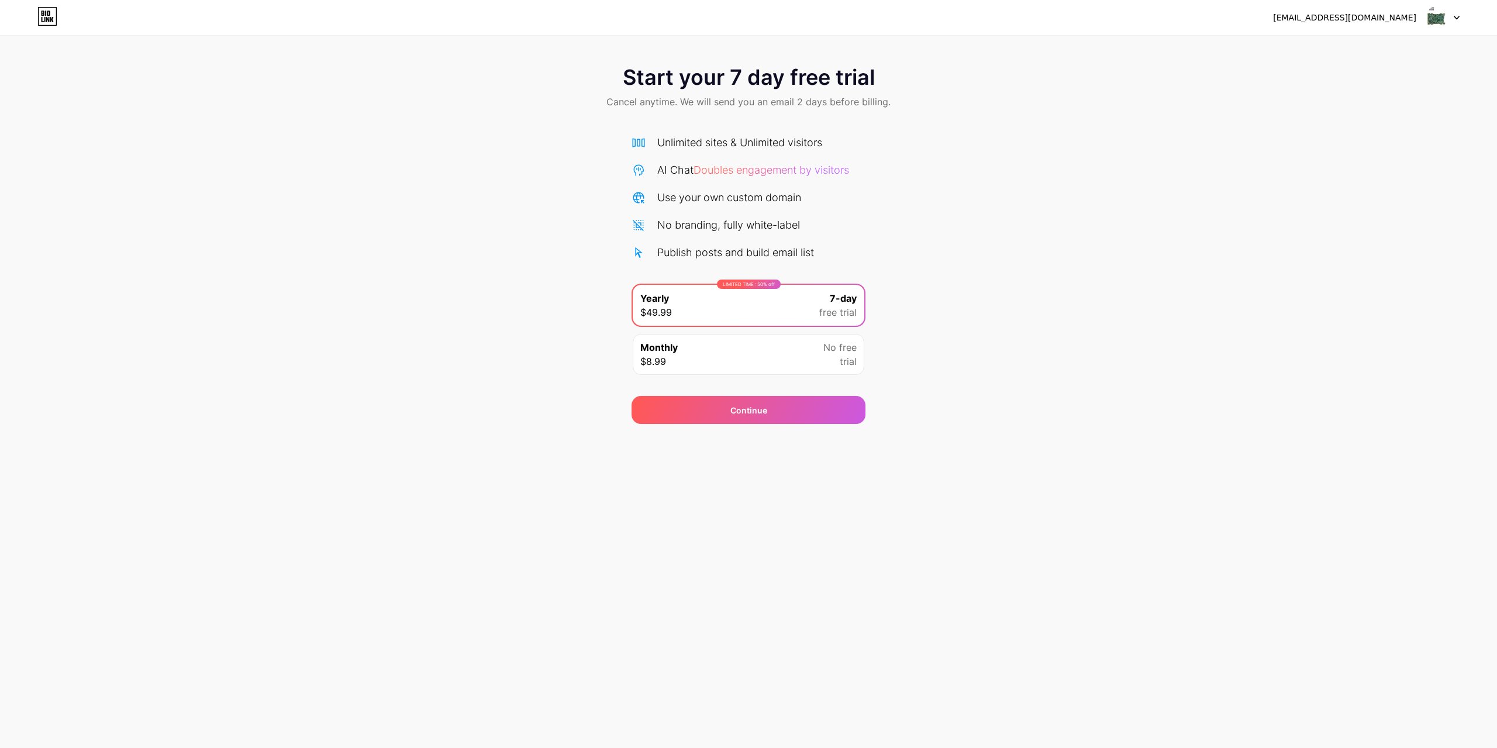
click at [1364, 6] on div "[EMAIL_ADDRESS][DOMAIN_NAME] Logout" at bounding box center [748, 17] width 1497 height 35
click at [1363, 20] on div "[EMAIL_ADDRESS][DOMAIN_NAME]" at bounding box center [1344, 18] width 143 height 12
click at [1457, 22] on div at bounding box center [1442, 17] width 34 height 21
click at [48, 17] on icon at bounding box center [47, 16] width 20 height 19
click at [44, 22] on icon at bounding box center [47, 16] width 20 height 19
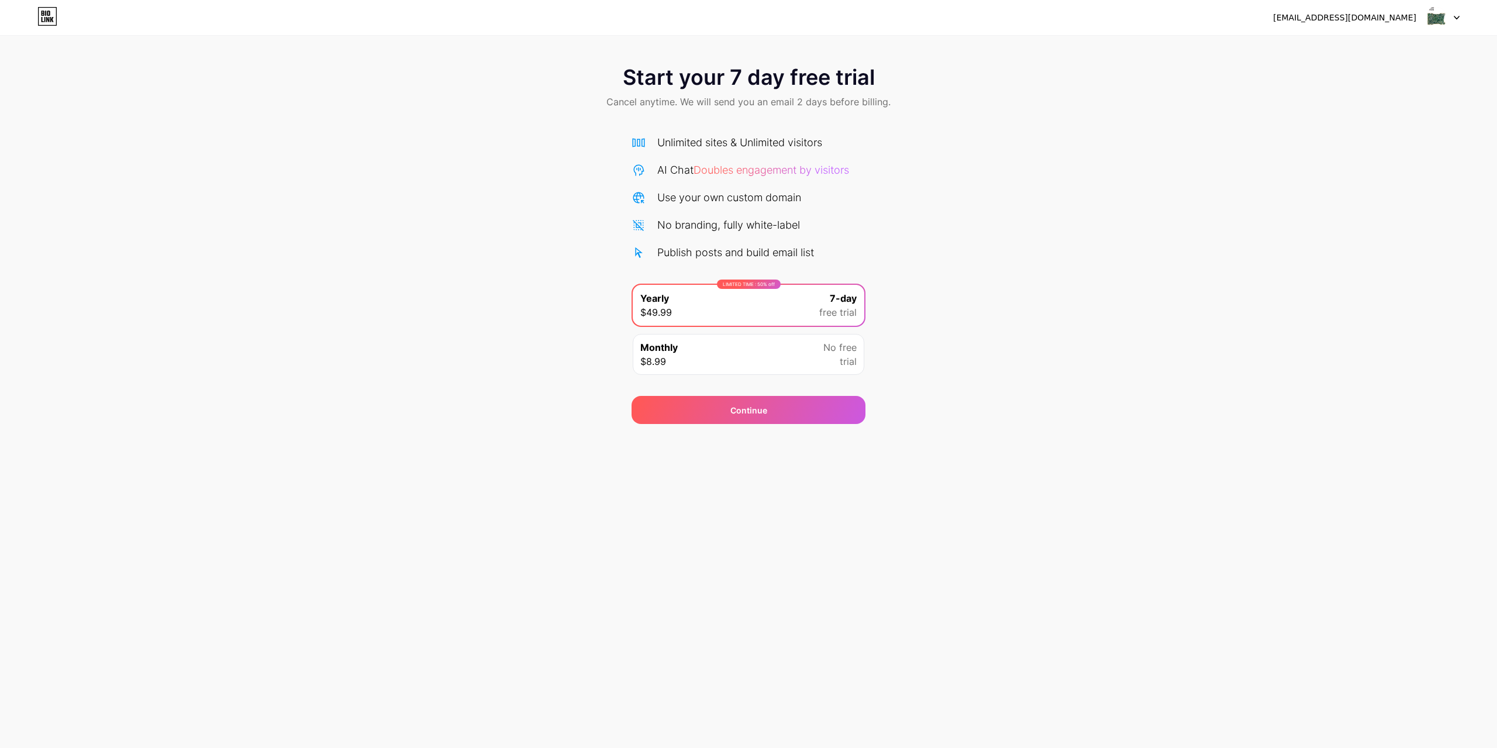
click at [1105, 471] on div "[EMAIL_ADDRESS][DOMAIN_NAME] Logout Link Copied Start your 7 day free trial Can…" at bounding box center [748, 374] width 1497 height 748
